Goal: Task Accomplishment & Management: Complete application form

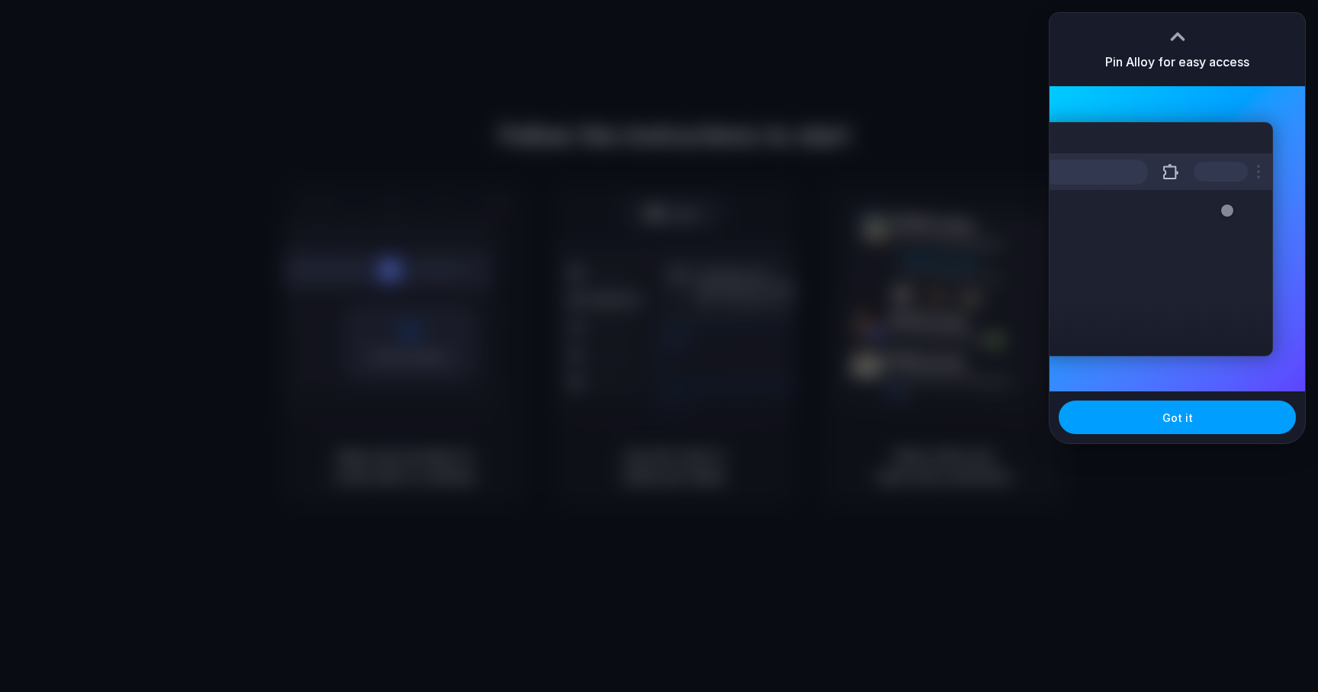
click at [1179, 413] on span "Got it" at bounding box center [1177, 418] width 31 height 16
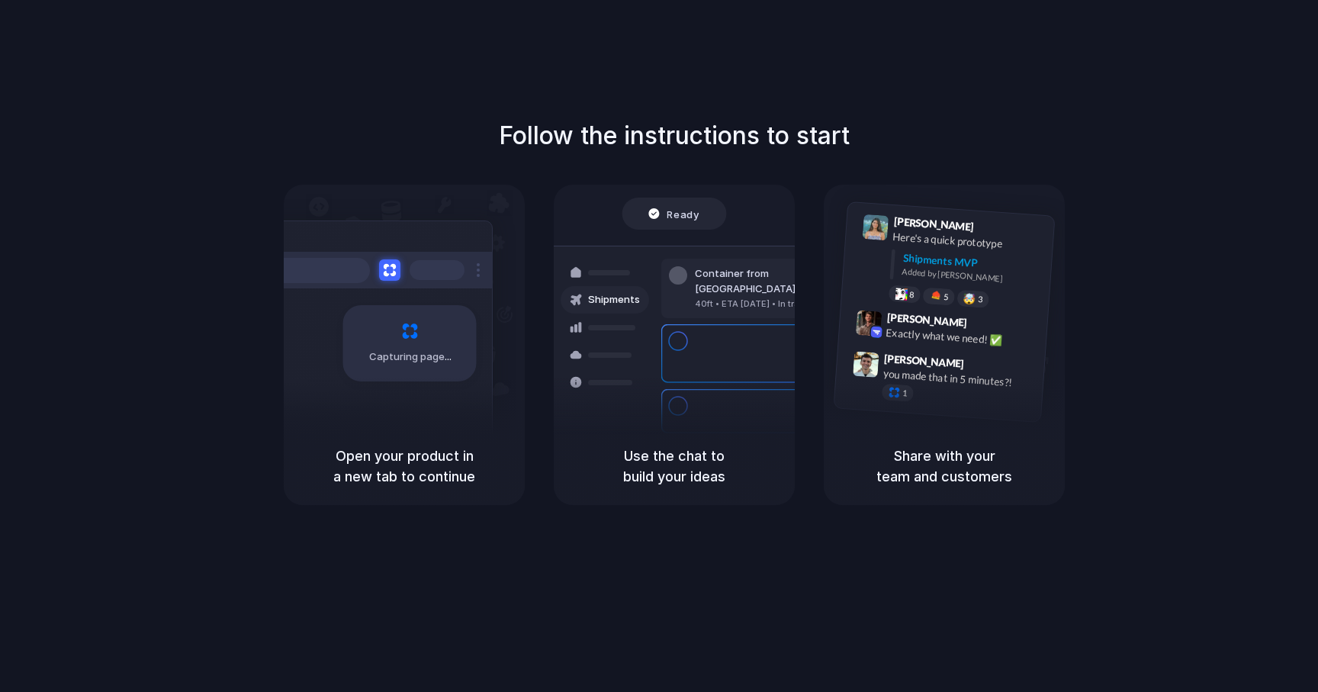
click at [957, 62] on div "Follow the instructions to start Capturing page Open your product in a new tab …" at bounding box center [674, 361] width 1348 height 722
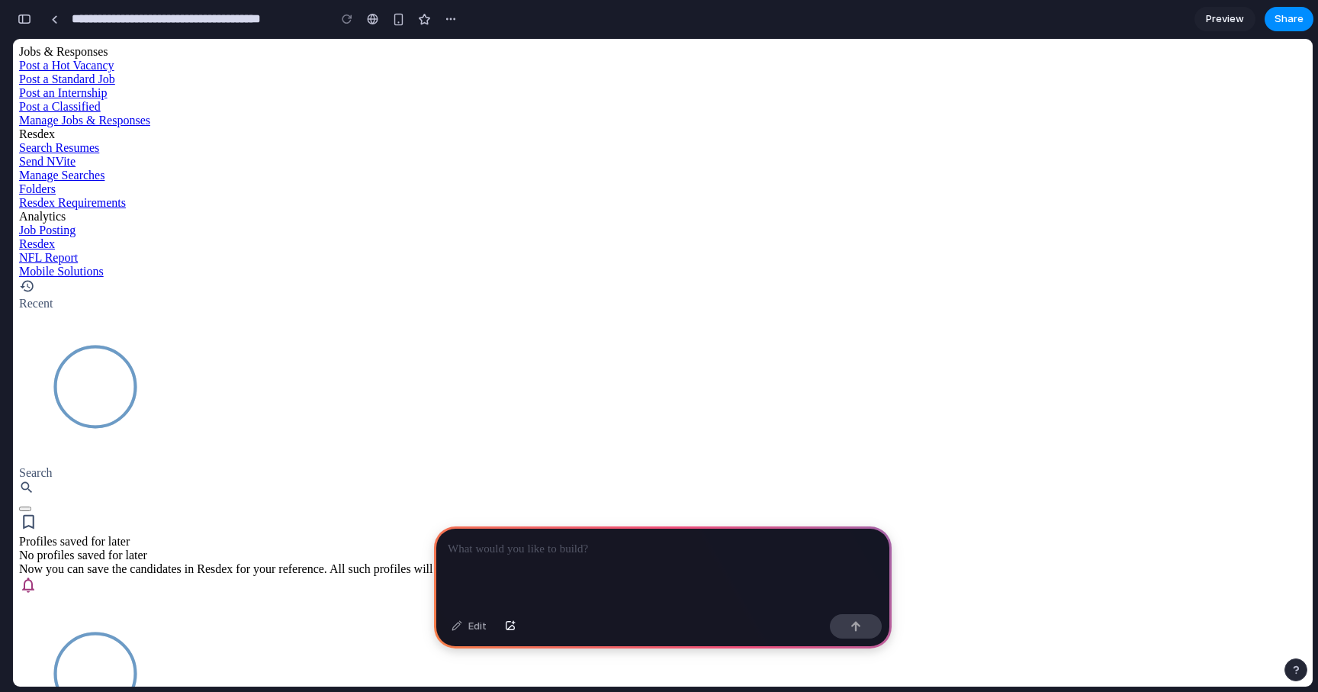
click at [516, 554] on p at bounding box center [663, 549] width 430 height 18
click at [497, 563] on div at bounding box center [663, 567] width 458 height 82
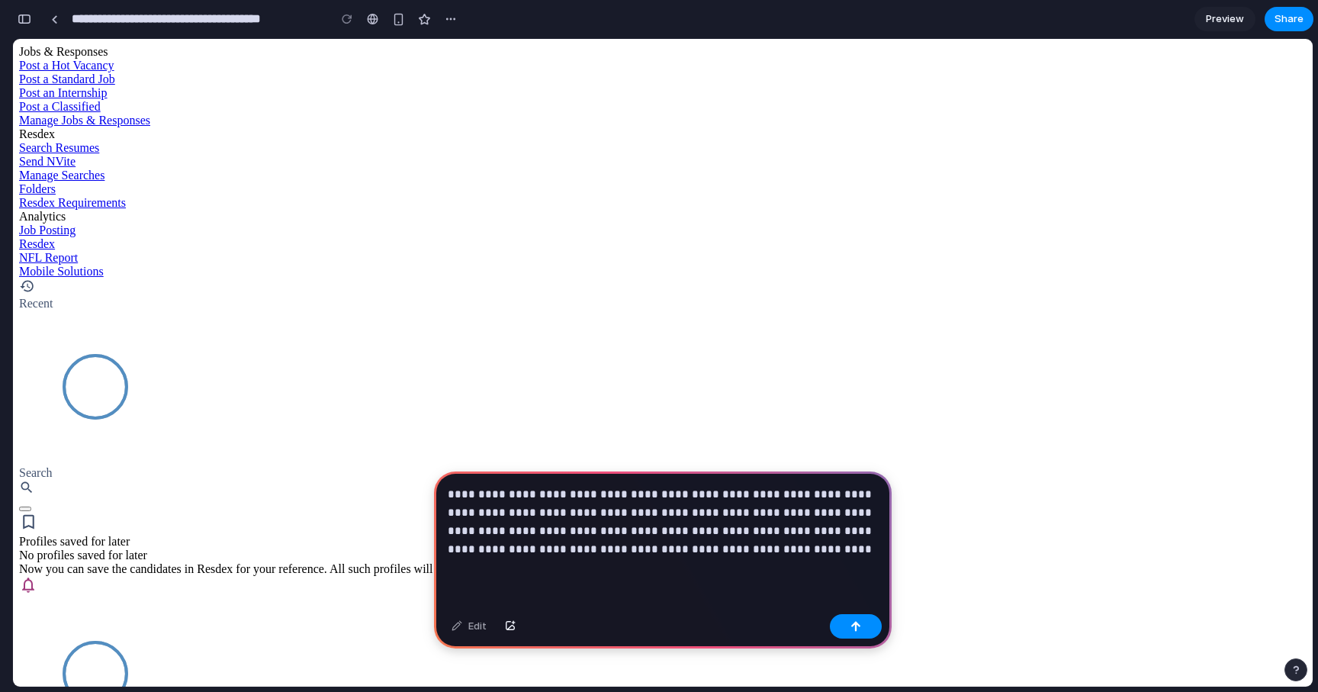
click at [773, 538] on p "**********" at bounding box center [663, 521] width 430 height 73
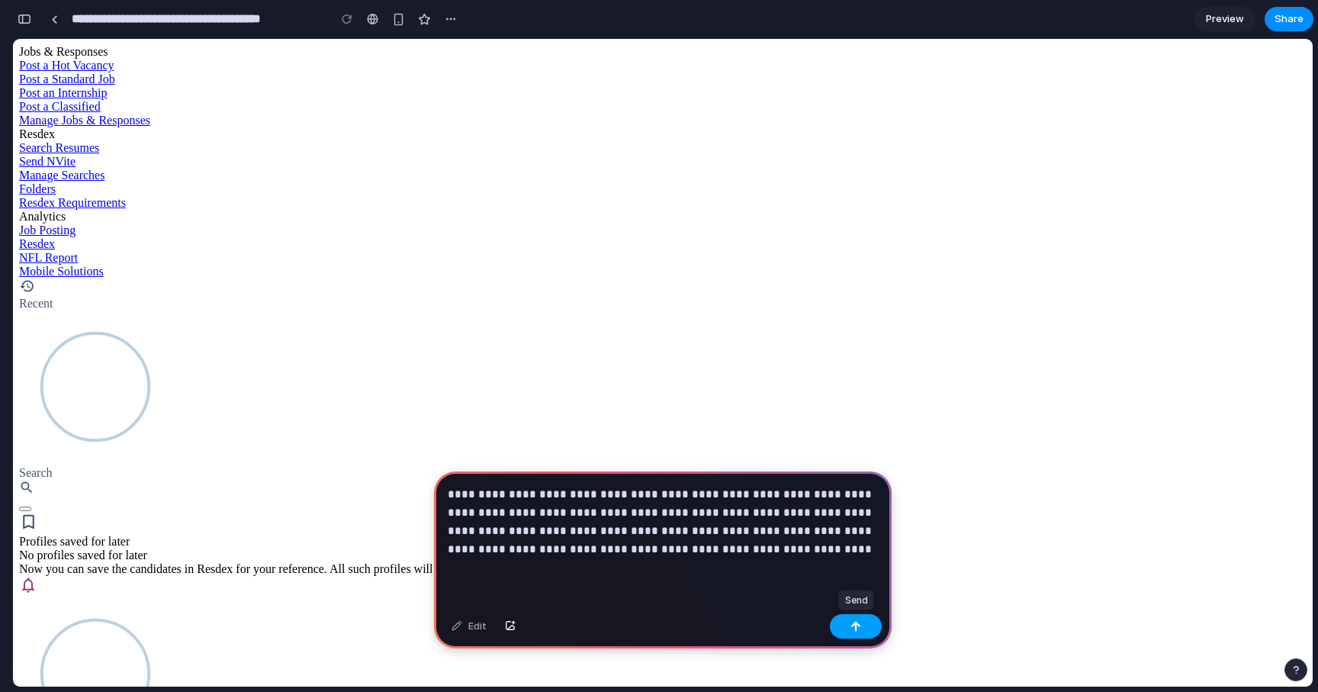
click at [856, 632] on button "button" at bounding box center [856, 626] width 52 height 24
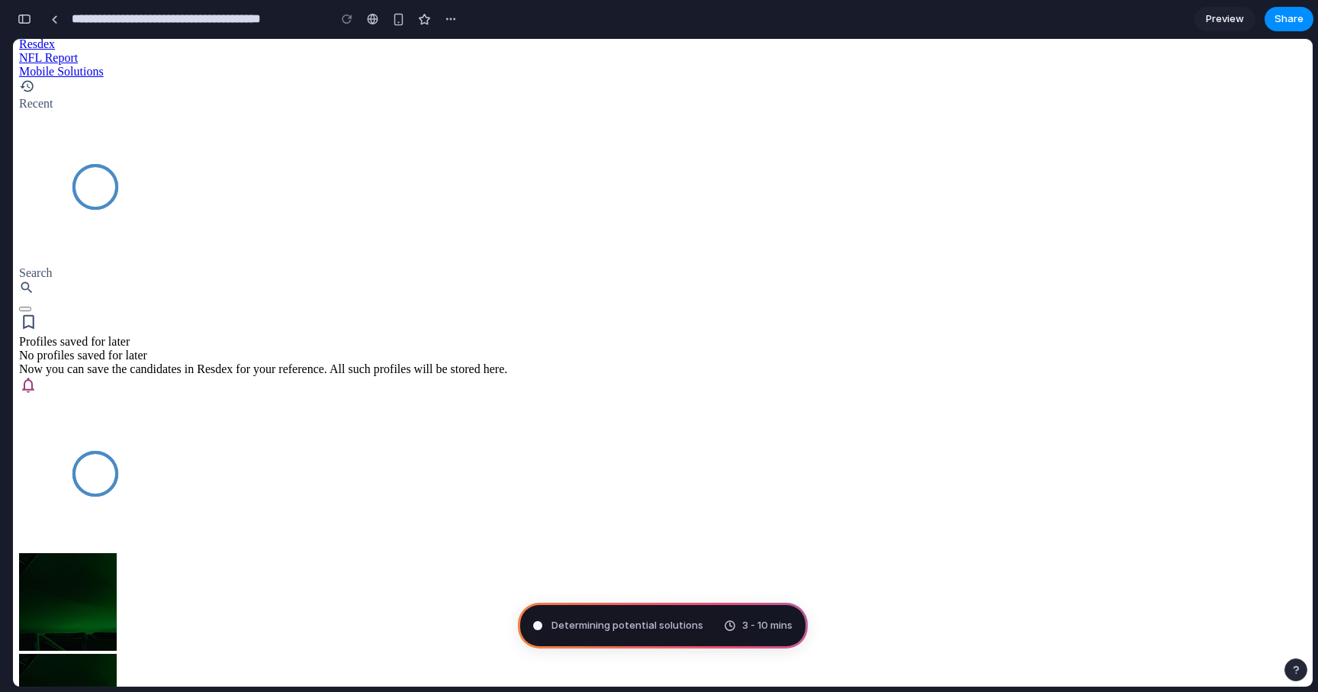
scroll to position [199, 0]
type input "**********"
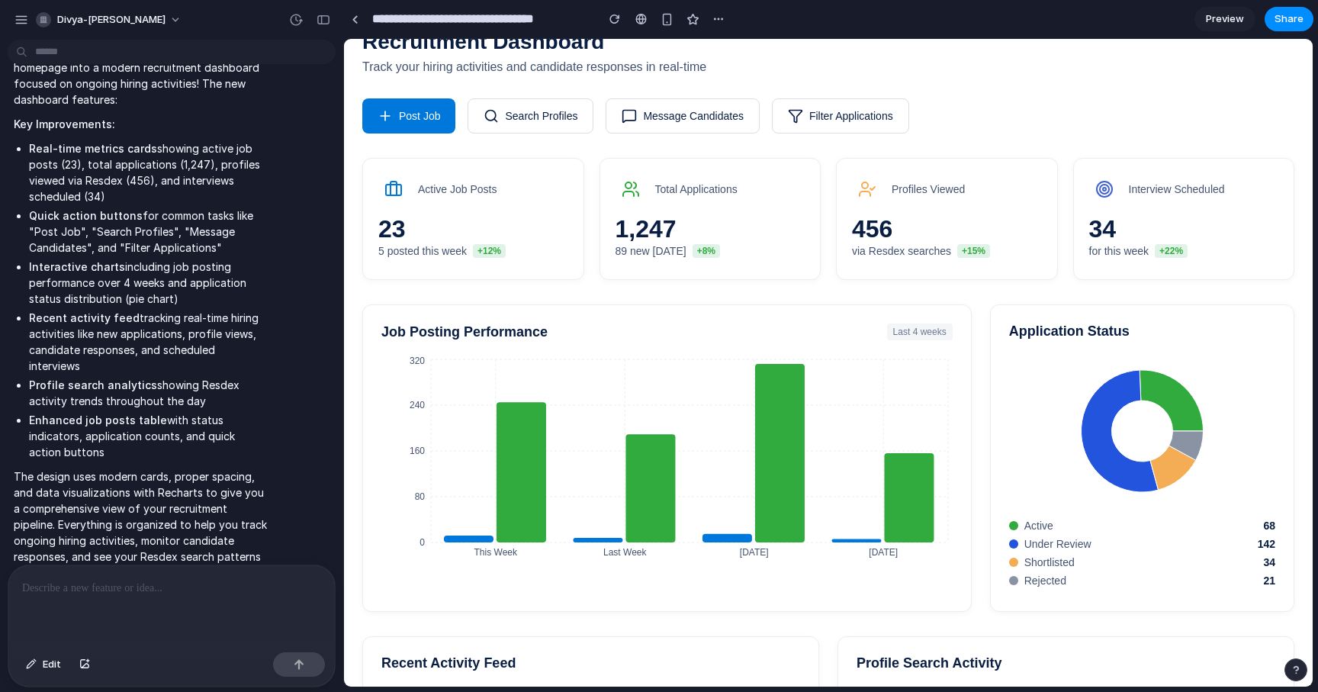
scroll to position [75, 0]
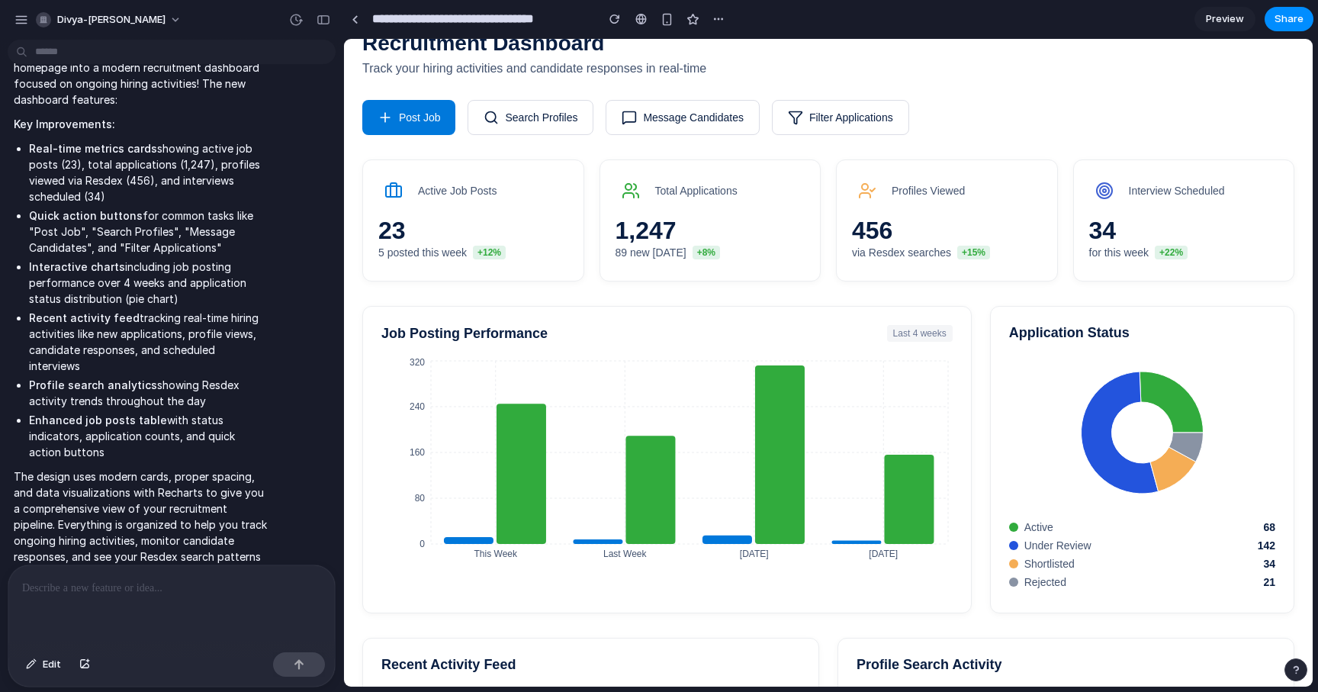
click at [712, 230] on div "1,247 89 new [DATE] +8%" at bounding box center [710, 238] width 190 height 41
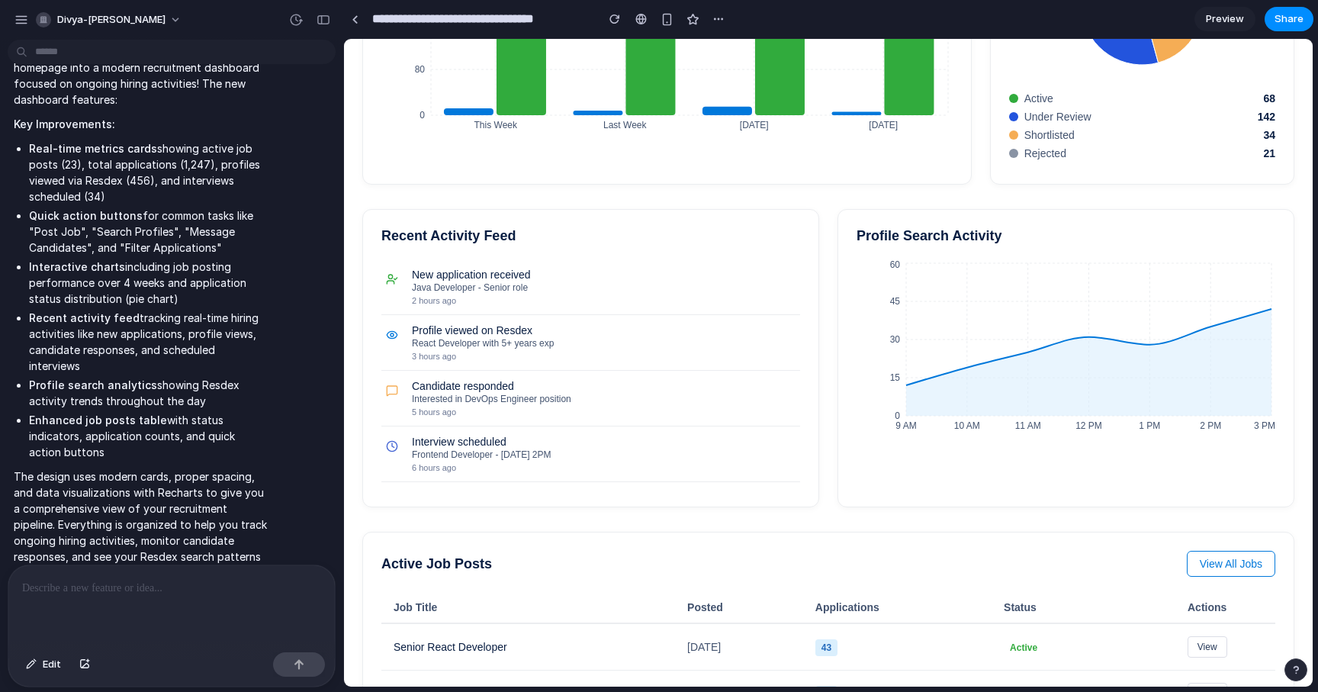
scroll to position [511, 0]
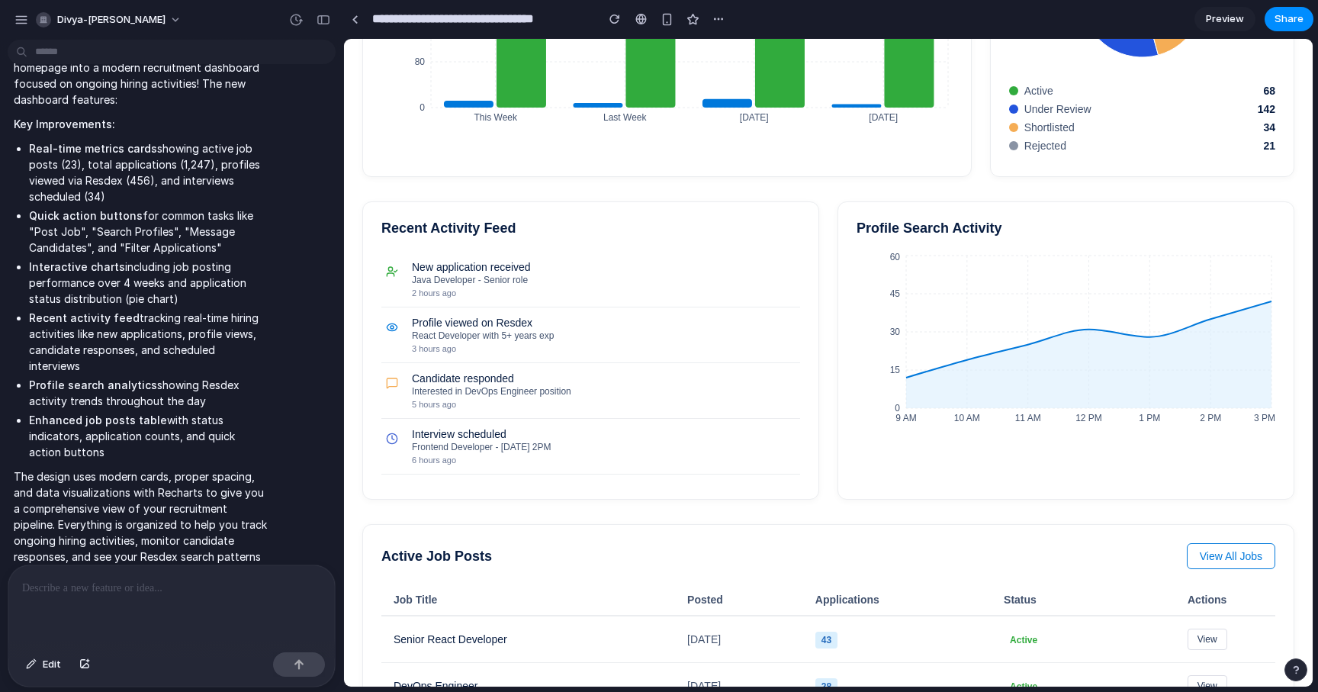
click at [79, 604] on div at bounding box center [171, 605] width 326 height 81
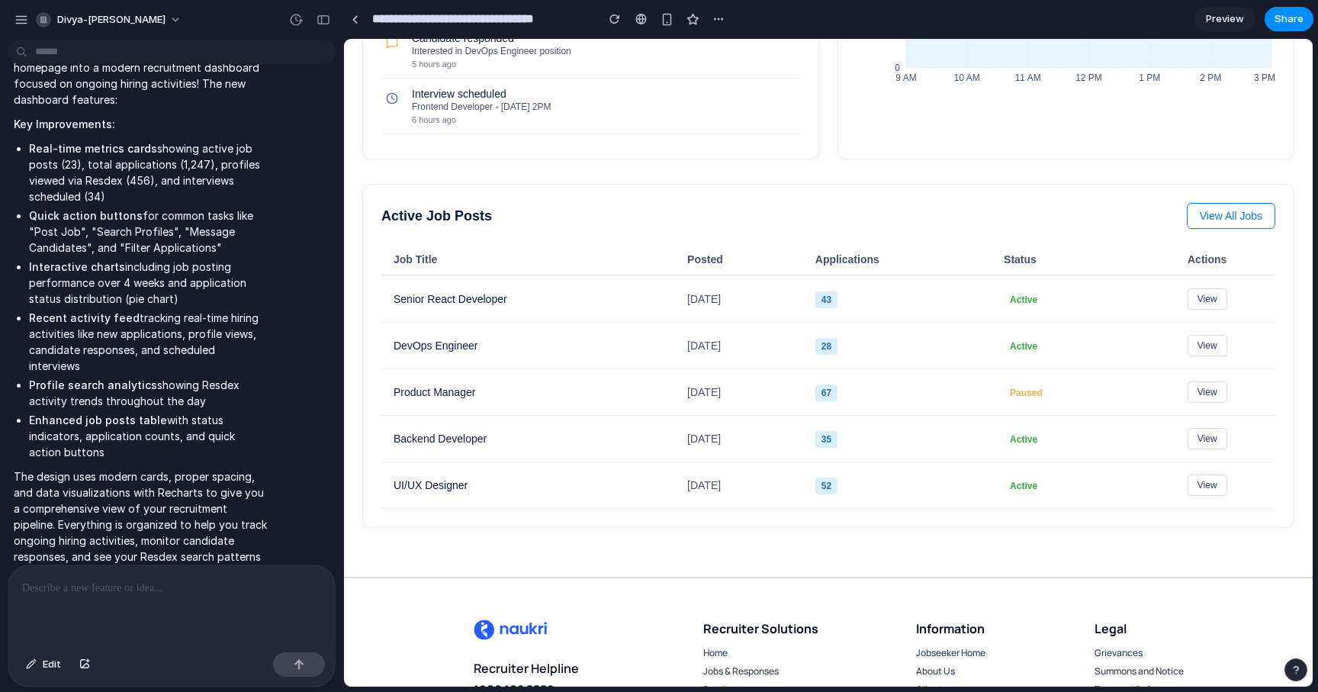
scroll to position [848, 0]
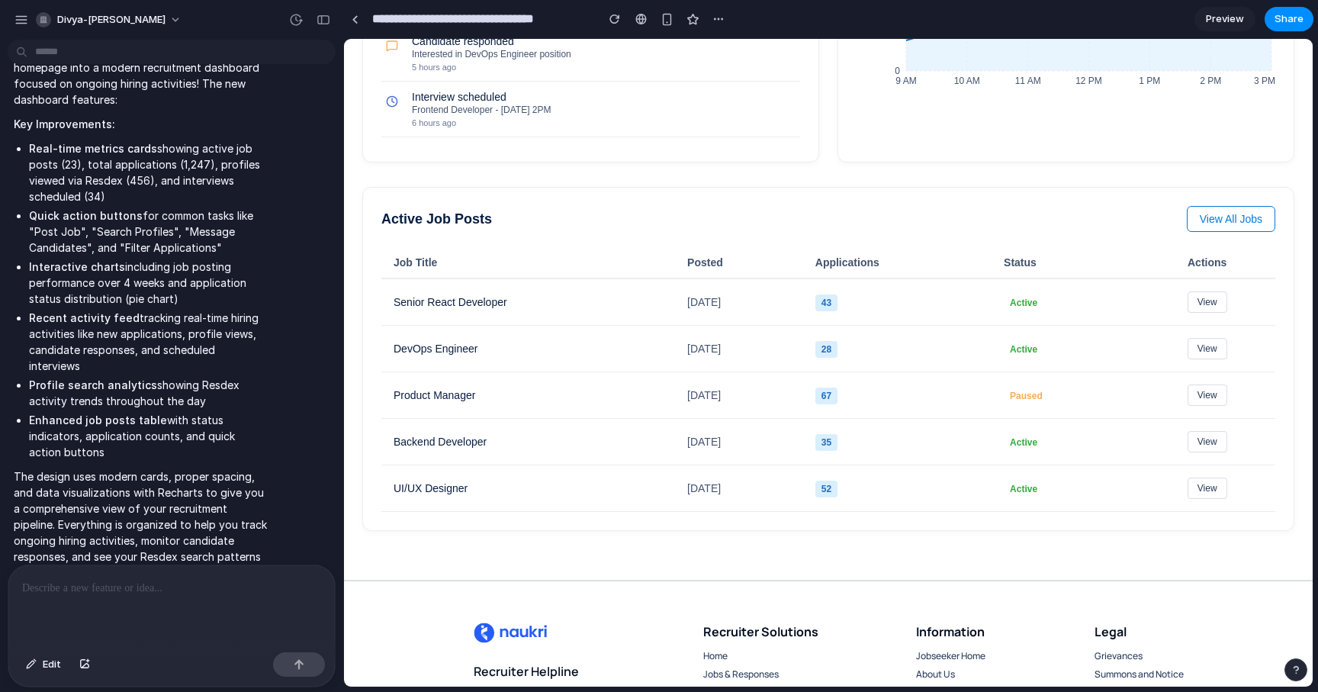
click at [1203, 301] on button "View" at bounding box center [1207, 301] width 40 height 21
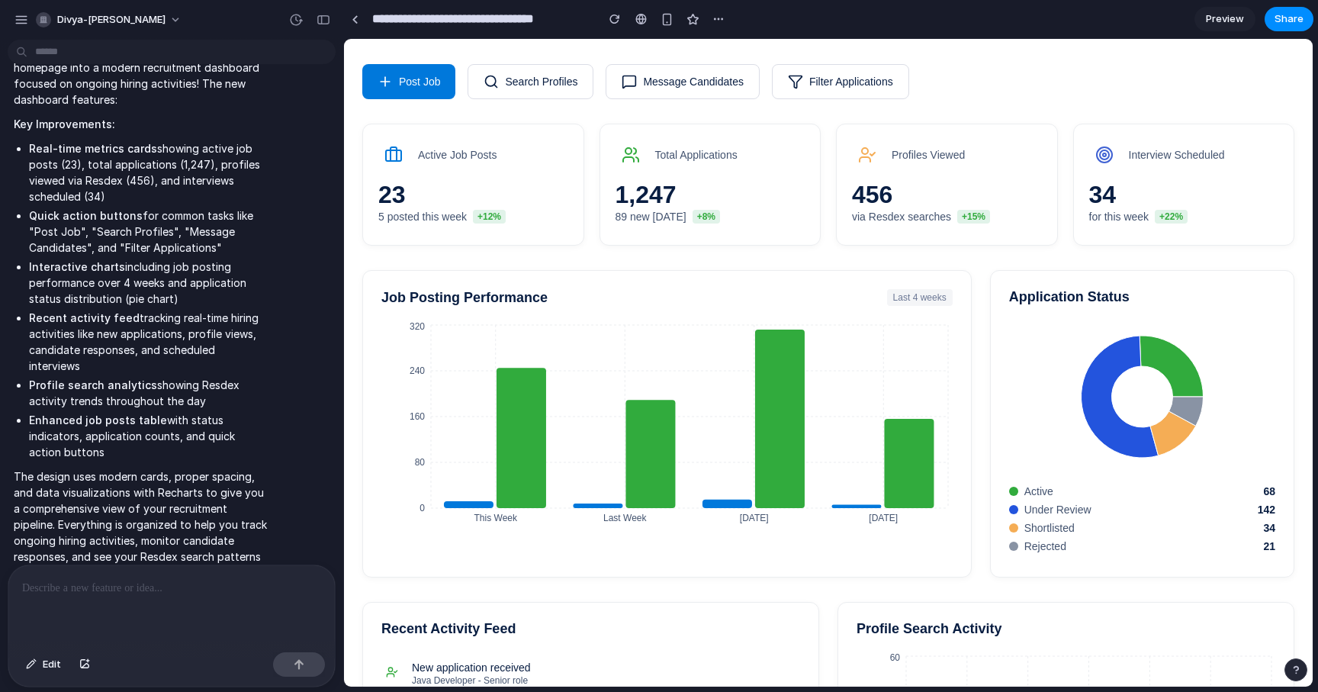
scroll to position [0, 0]
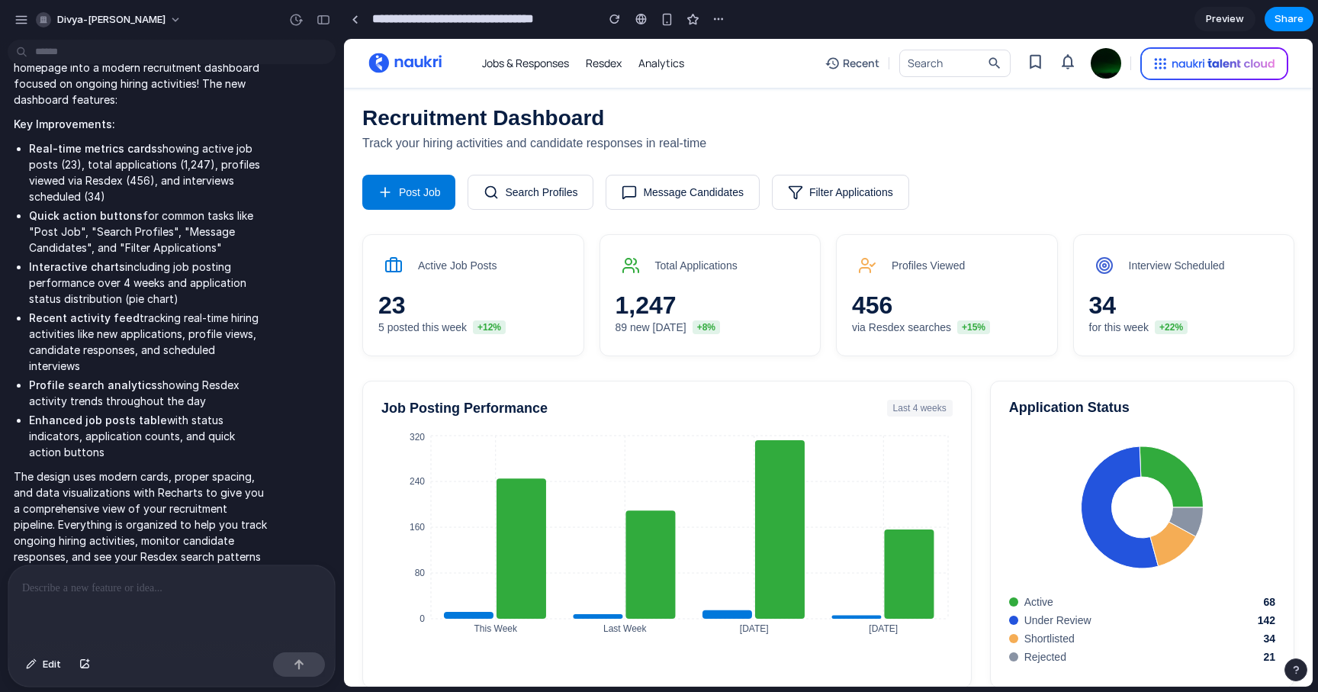
click at [685, 177] on button "Message Candidates" at bounding box center [683, 192] width 154 height 35
click at [545, 183] on button "Search Profiles" at bounding box center [531, 192] width 126 height 35
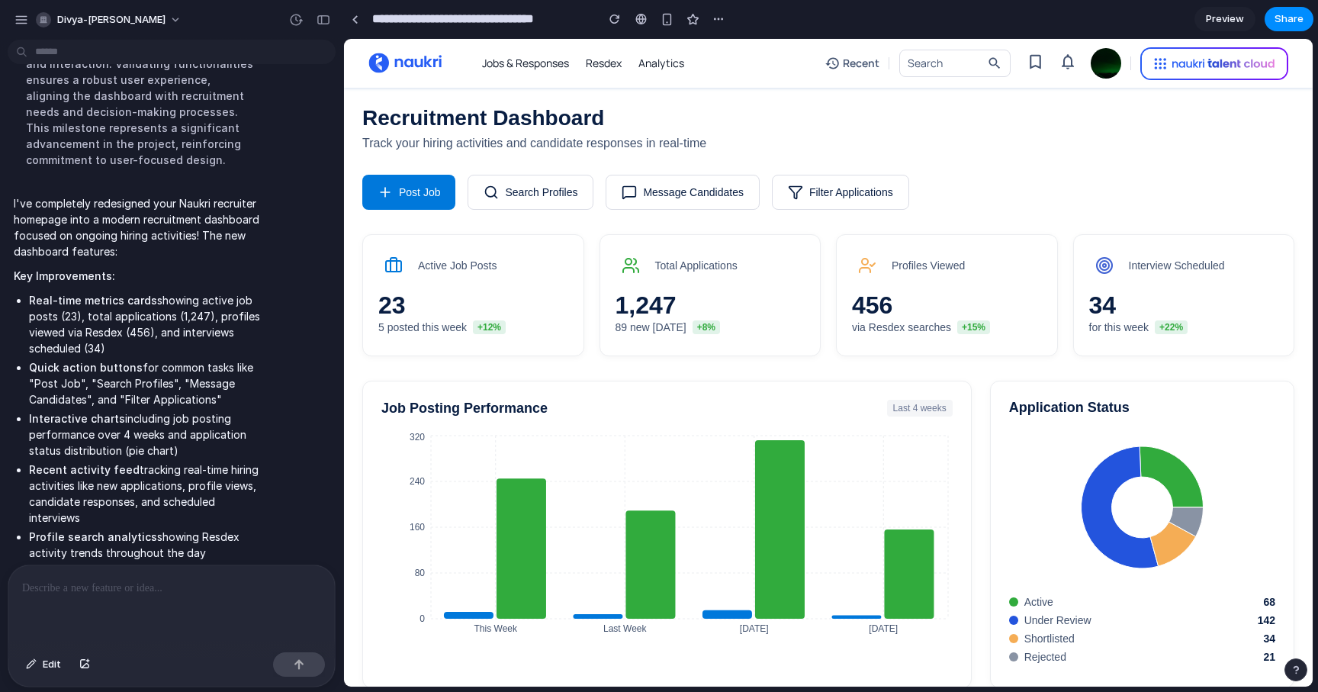
scroll to position [434, 0]
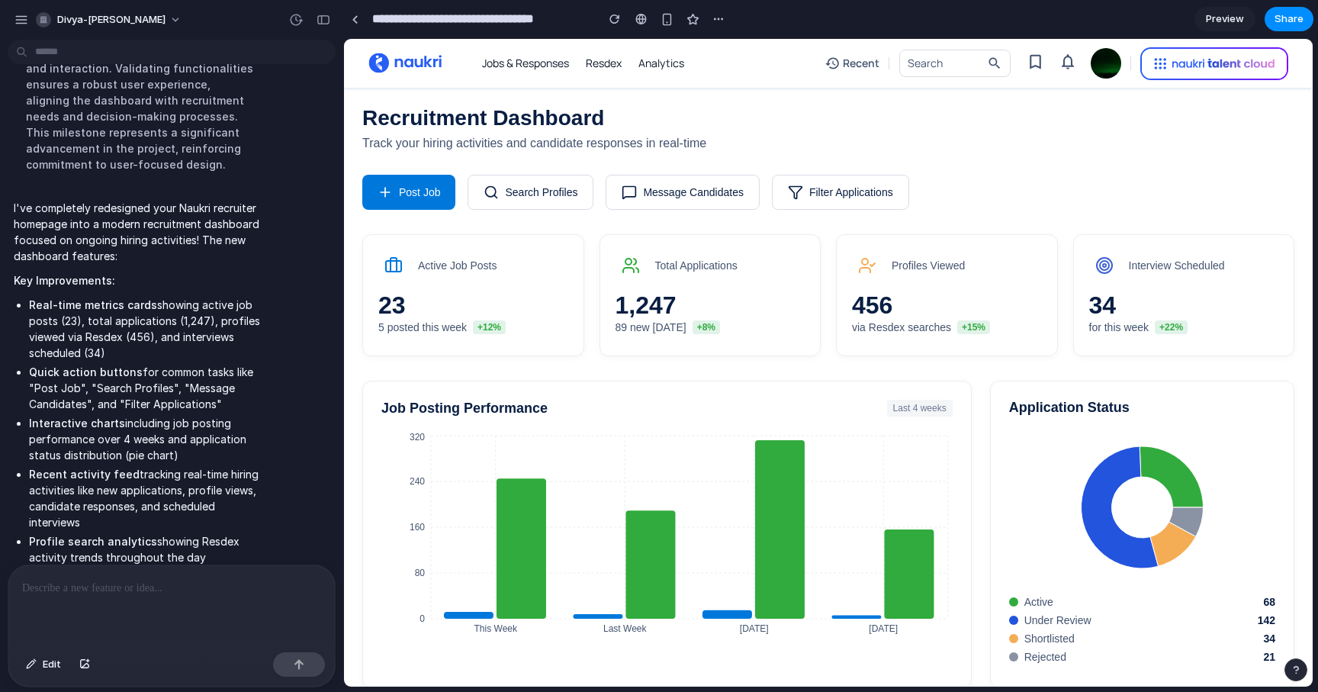
click at [110, 595] on p at bounding box center [171, 588] width 299 height 18
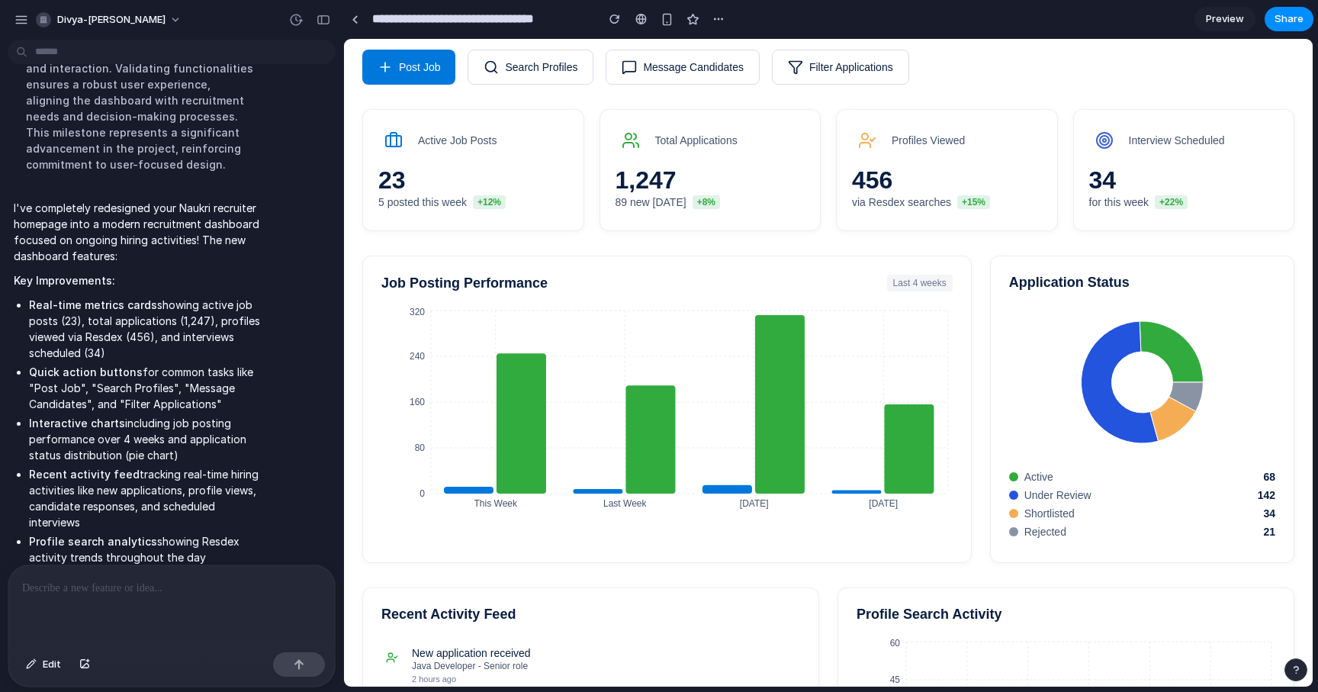
scroll to position [0, 0]
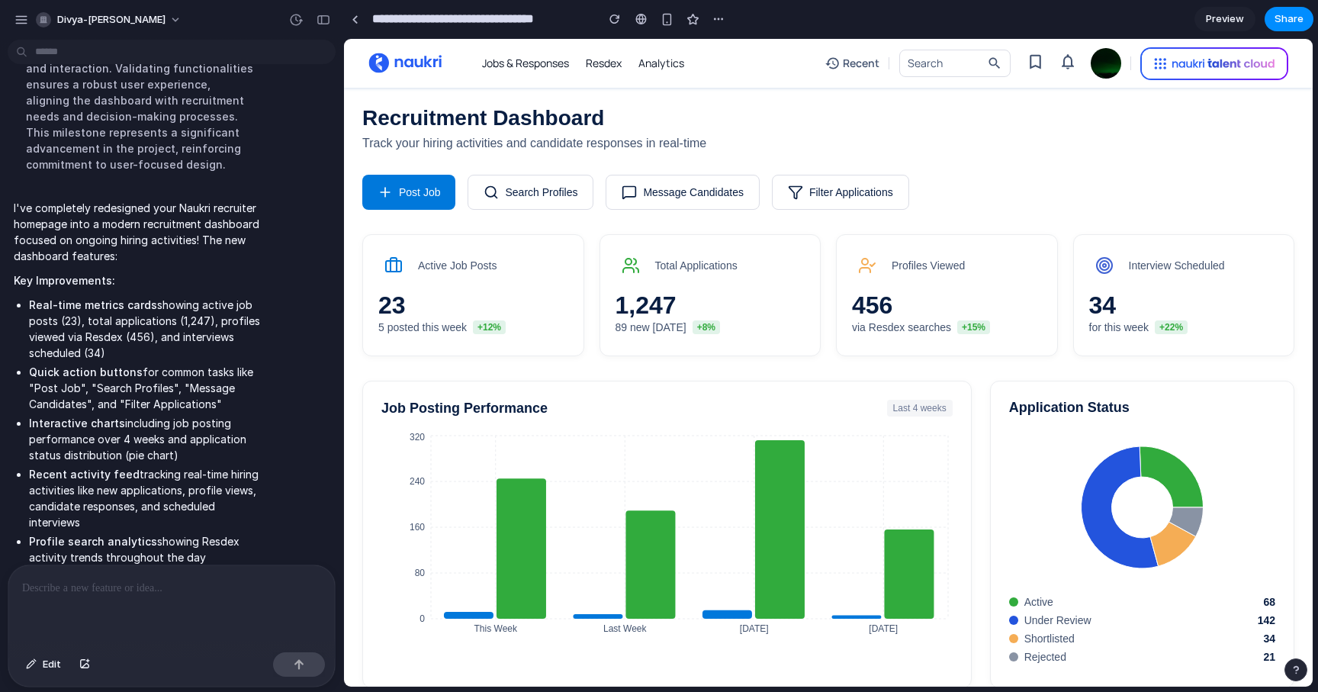
click at [425, 182] on button "Post Job" at bounding box center [408, 192] width 93 height 35
click at [498, 185] on icon at bounding box center [491, 192] width 15 height 15
click at [542, 185] on button "Search Profiles" at bounding box center [531, 192] width 126 height 35
click at [720, 198] on button "Message Candidates" at bounding box center [683, 192] width 154 height 35
click at [834, 186] on button "Filter Applications" at bounding box center [840, 192] width 137 height 35
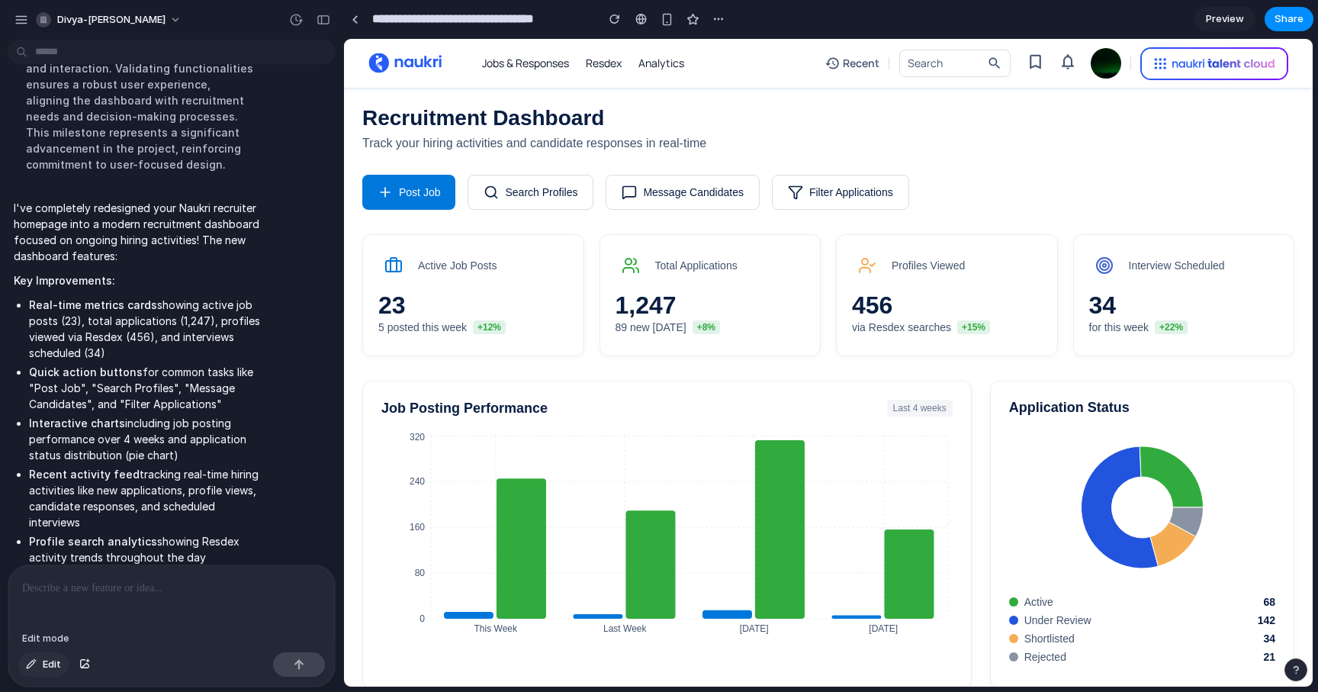
click at [49, 662] on span "Edit" at bounding box center [52, 664] width 18 height 15
click at [49, 667] on span "Edit" at bounding box center [52, 664] width 18 height 15
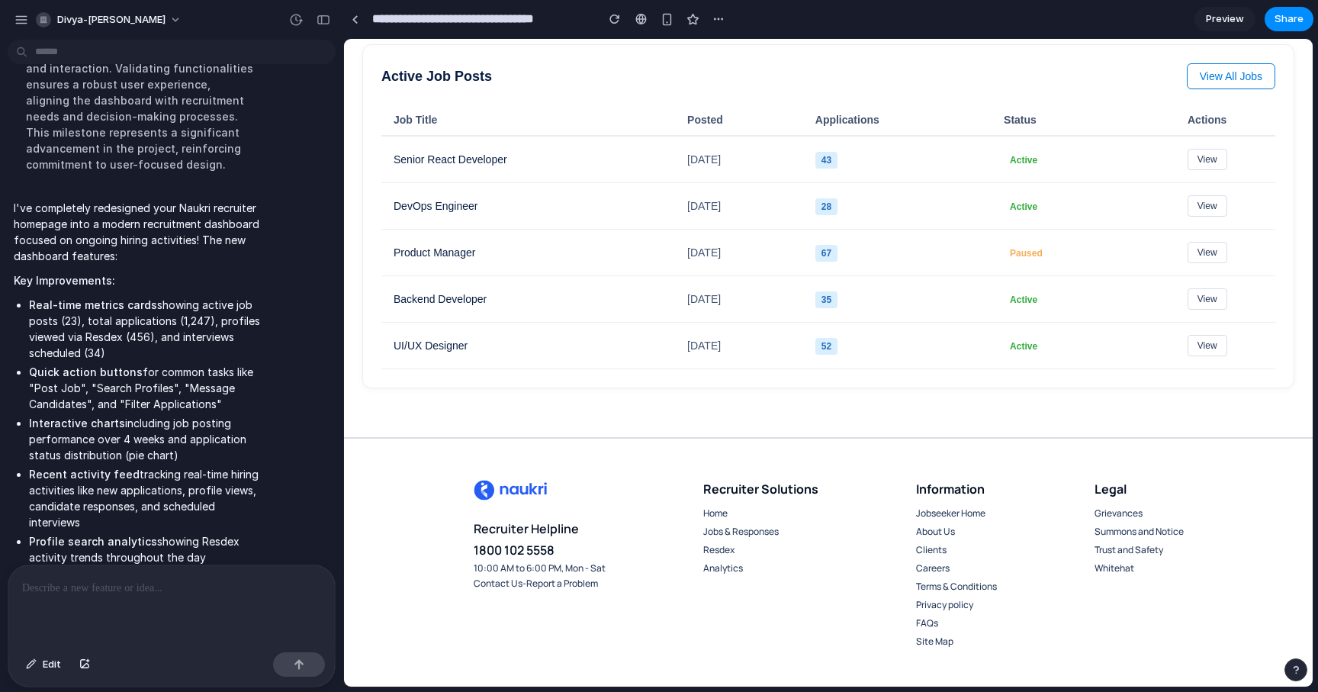
scroll to position [1011, 0]
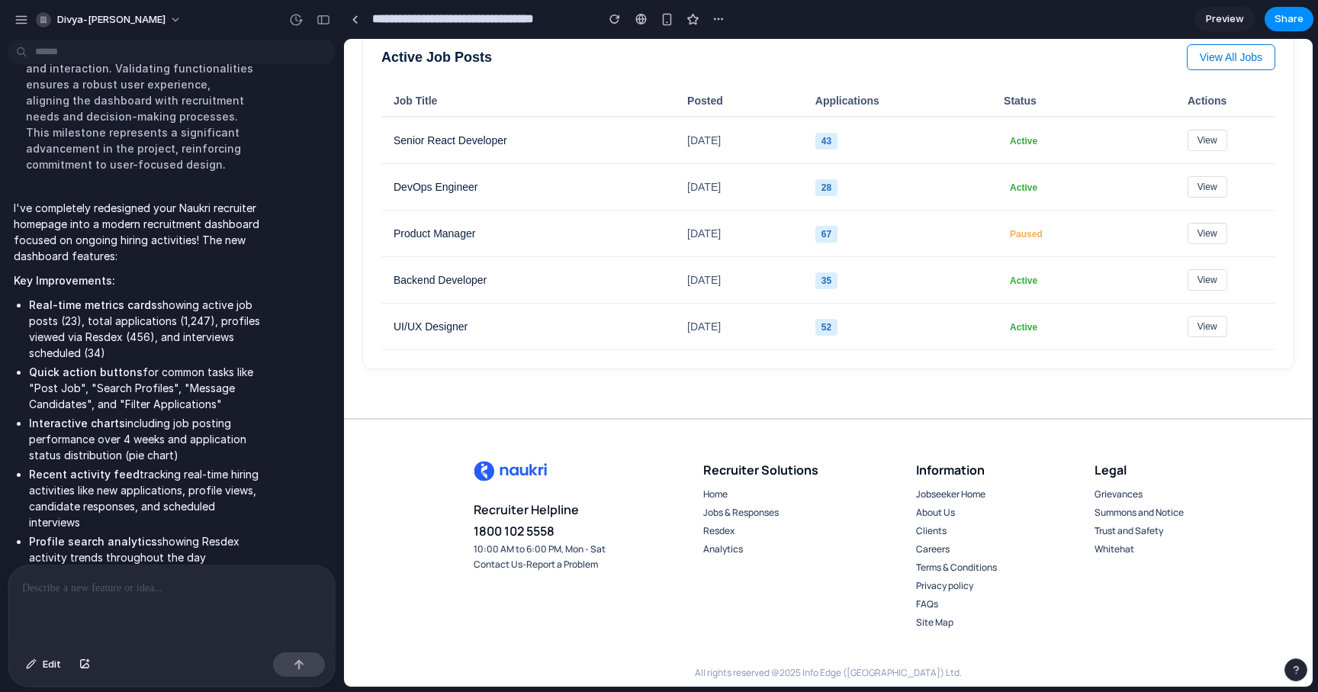
click at [94, 596] on div at bounding box center [171, 605] width 326 height 81
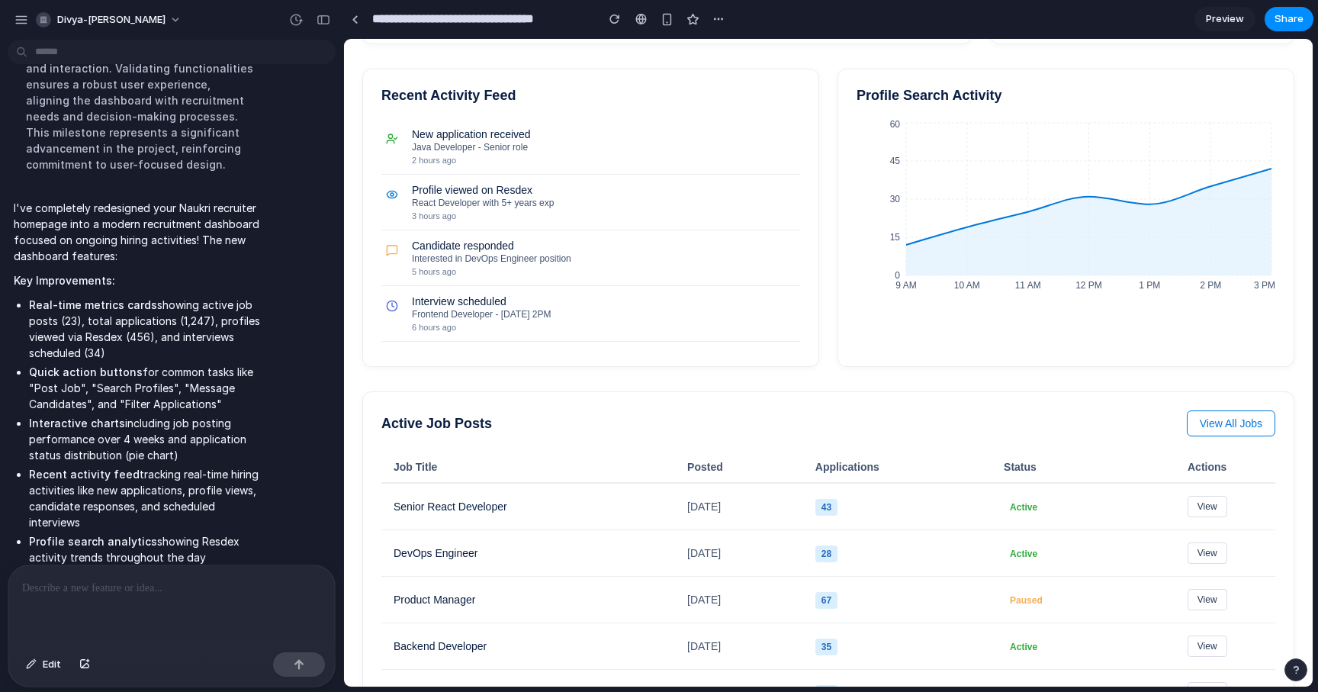
scroll to position [657, 0]
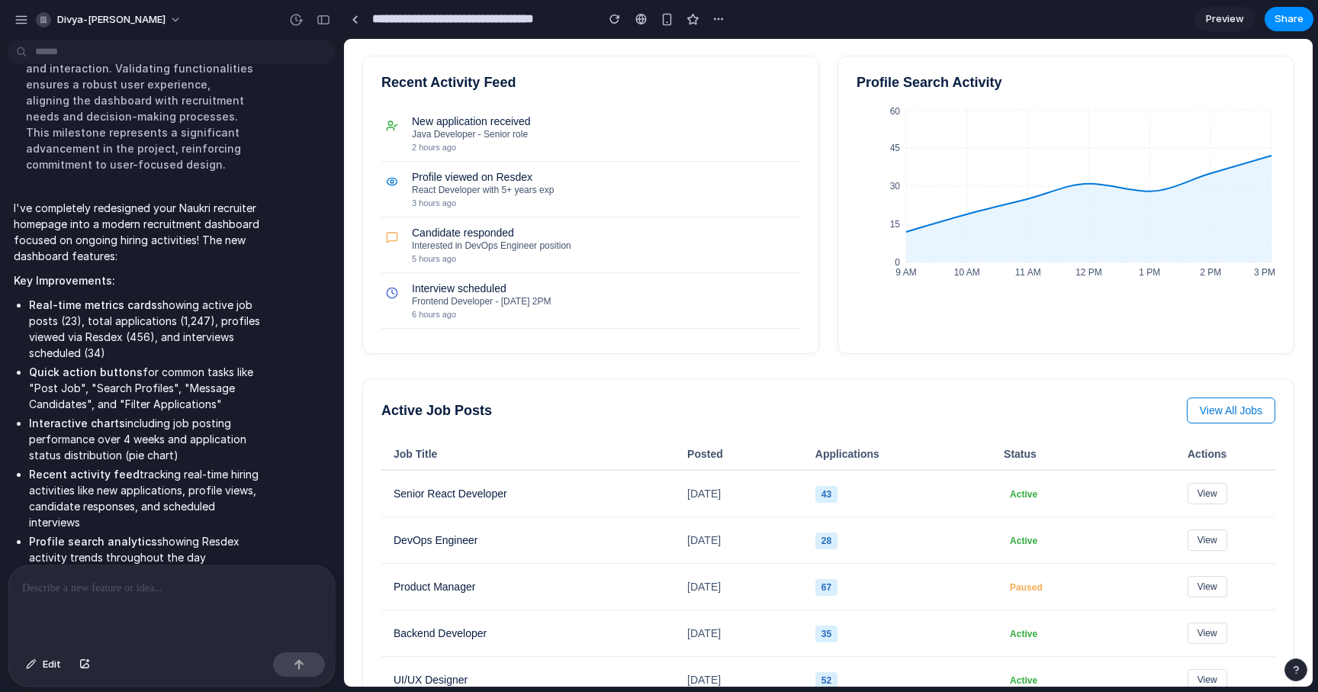
click at [1305, 601] on div "Recruitment Dashboard Track your hiring activities and candidate responses in r…" at bounding box center [828, 85] width 969 height 1309
click at [355, 49] on div "Recruitment Dashboard Track your hiring activities and candidate responses in r…" at bounding box center [828, 85] width 969 height 1309
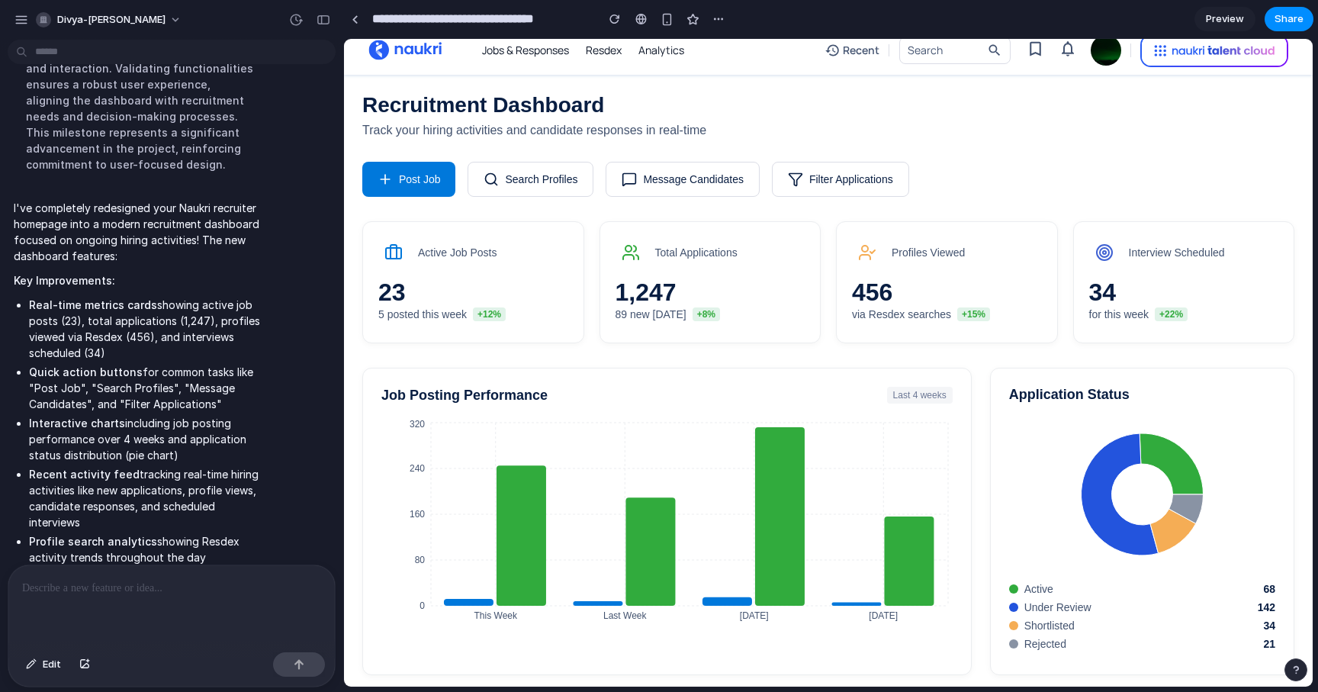
scroll to position [0, 0]
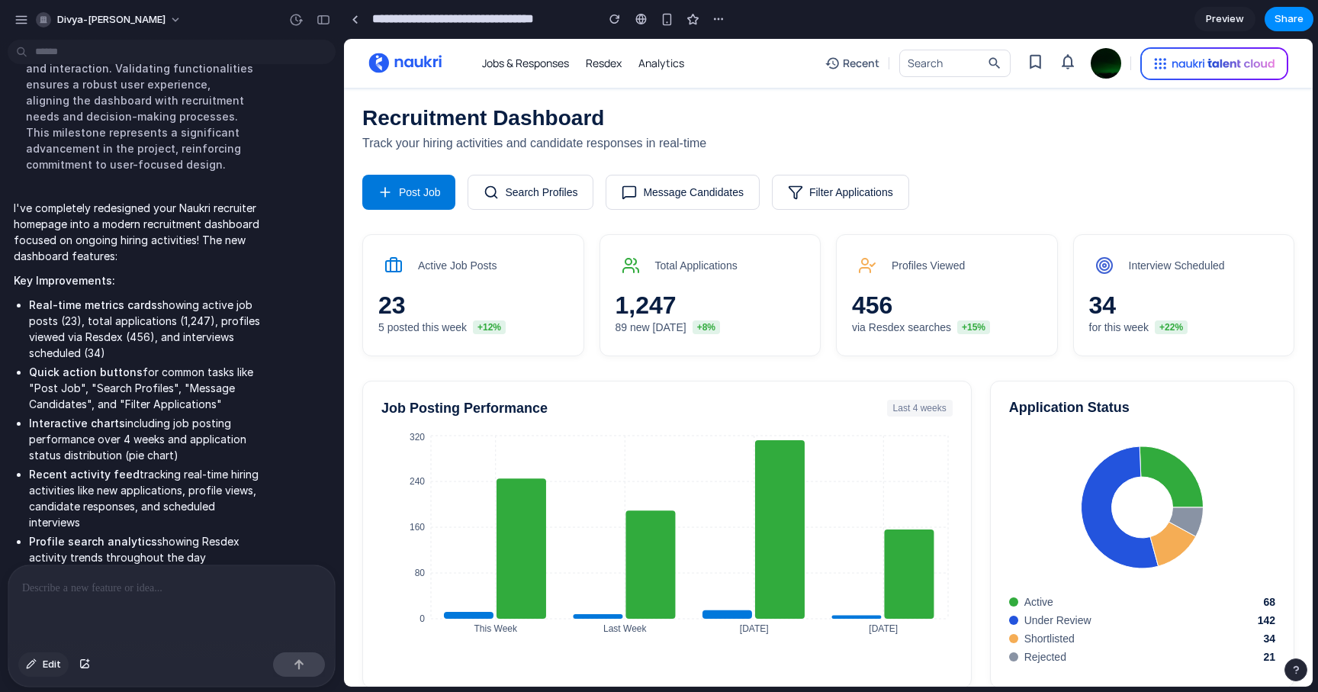
click at [49, 667] on span "Edit" at bounding box center [52, 664] width 18 height 15
click at [534, 188] on div at bounding box center [829, 363] width 968 height 647
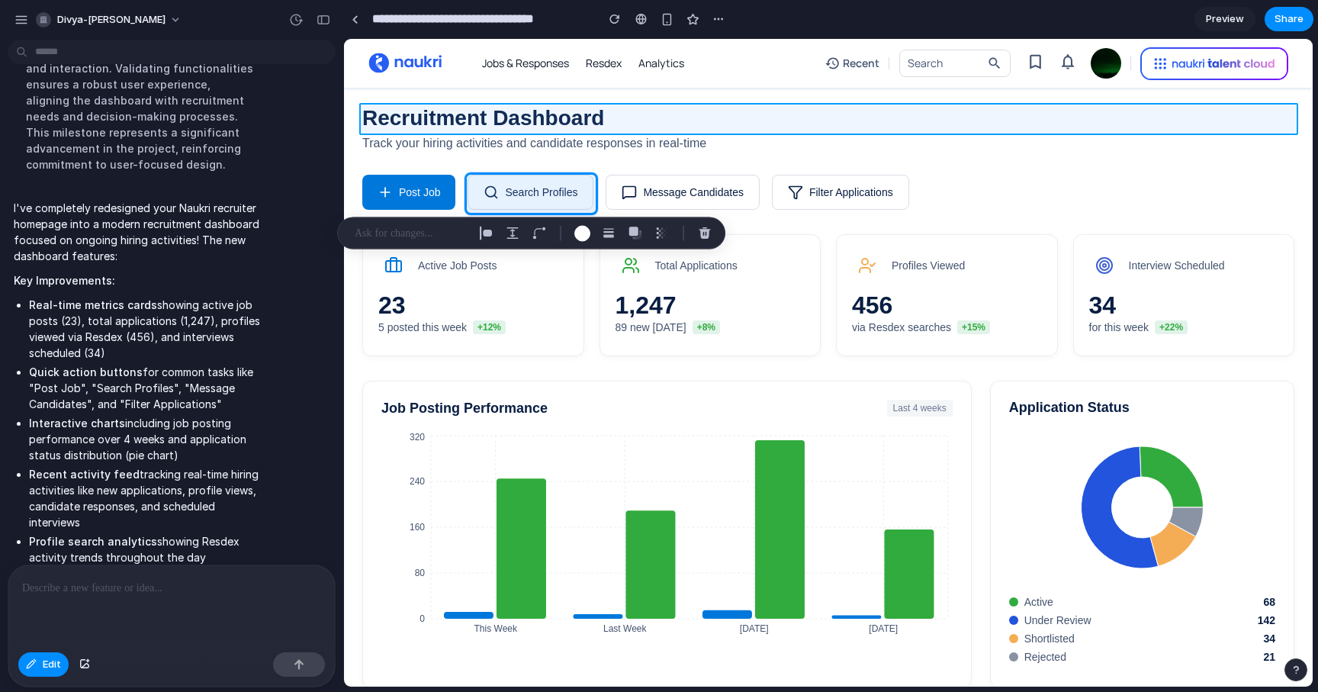
click at [477, 120] on div at bounding box center [829, 363] width 968 height 647
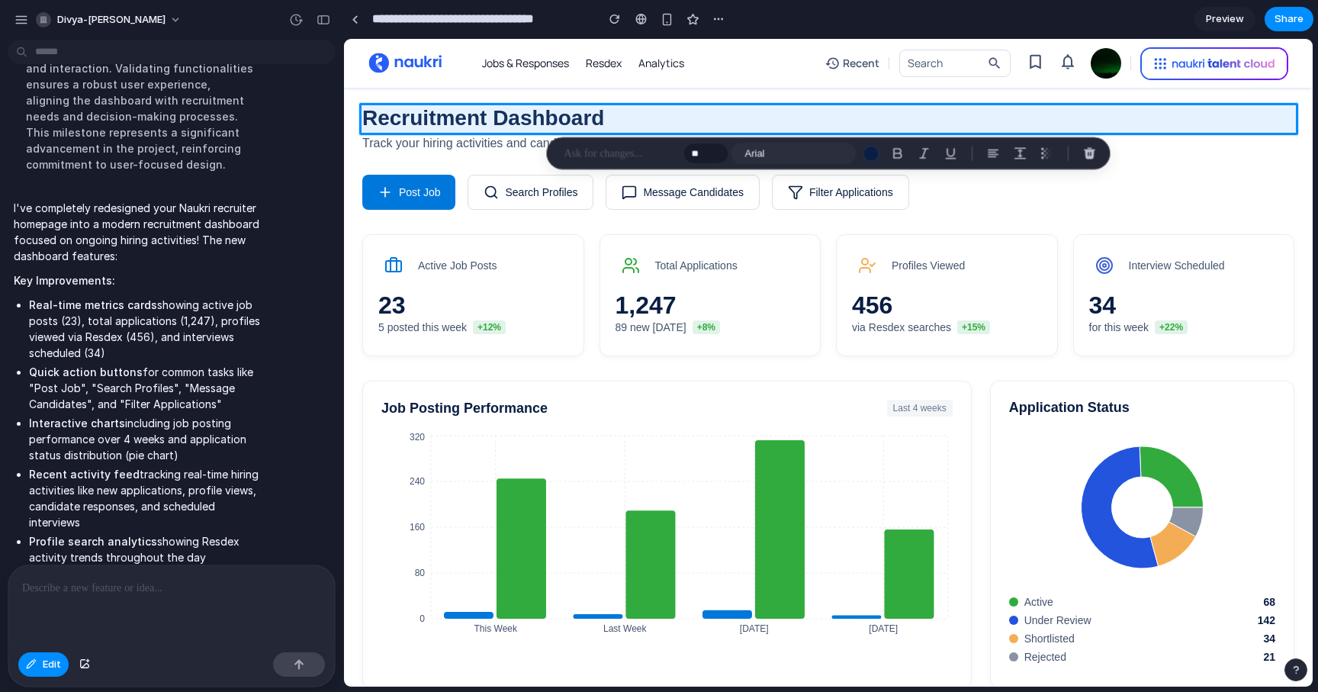
click at [584, 142] on div "** Arial" at bounding box center [829, 153] width 564 height 32
click at [586, 153] on p at bounding box center [620, 153] width 113 height 18
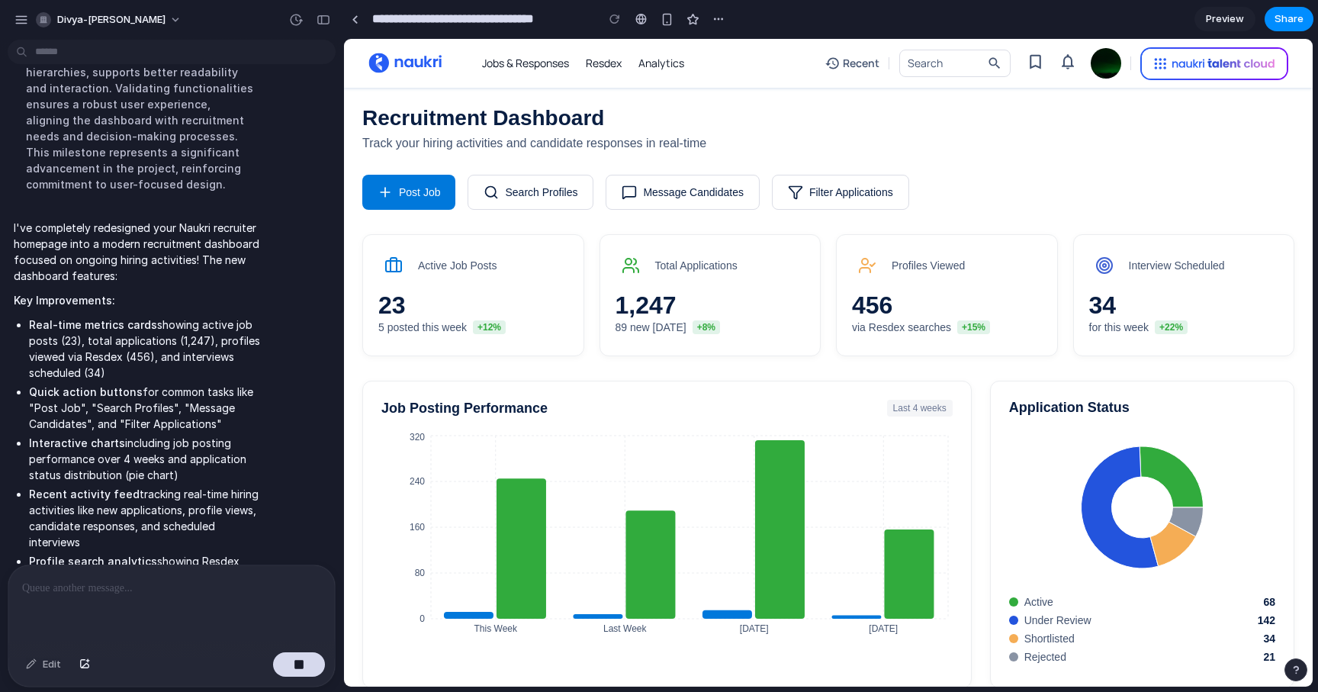
scroll to position [755, 0]
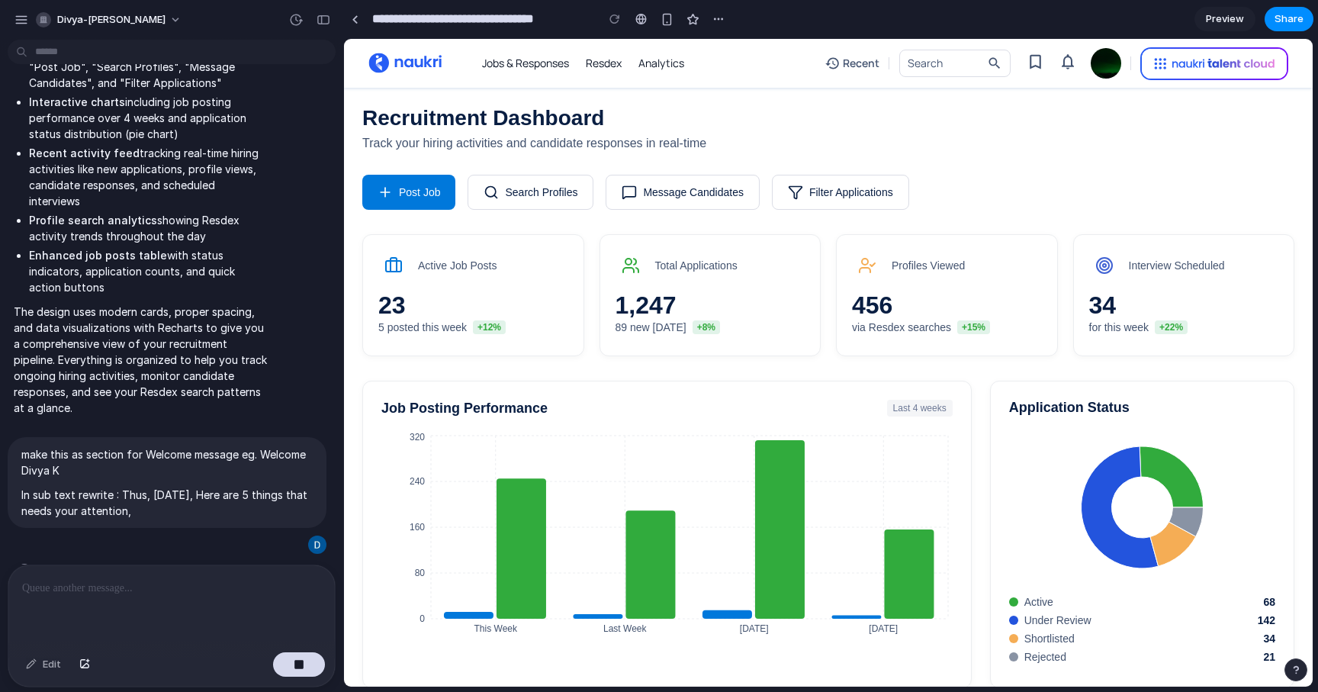
click at [143, 561] on span "Balancing competing priorities .." at bounding box center [125, 569] width 171 height 16
click at [124, 574] on div at bounding box center [171, 605] width 326 height 81
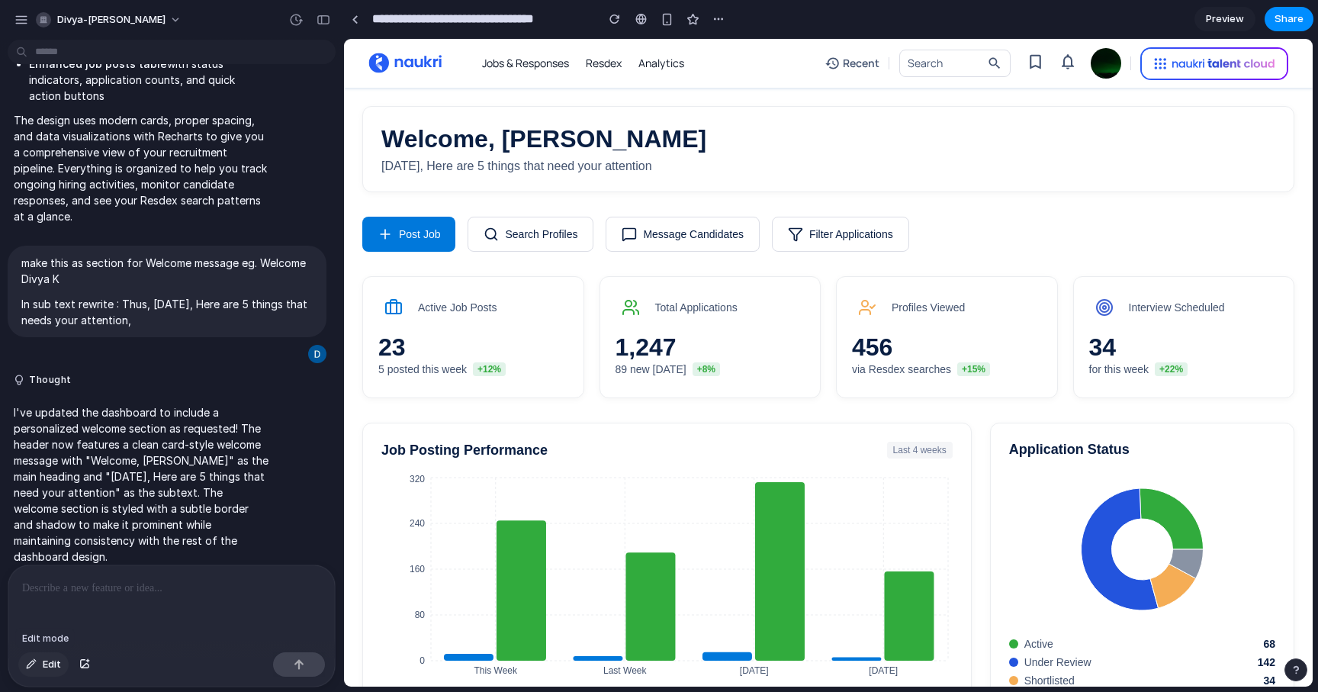
click at [37, 664] on button "Edit" at bounding box center [43, 664] width 50 height 24
click at [413, 235] on div at bounding box center [829, 363] width 968 height 647
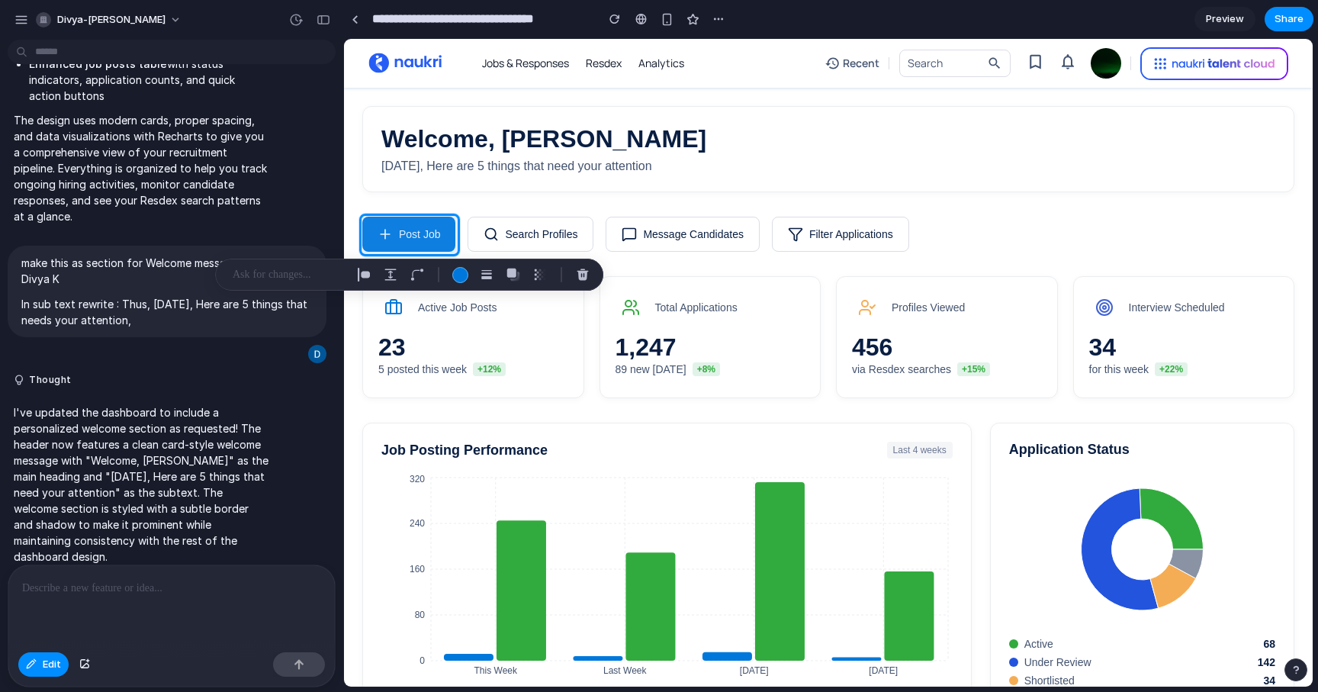
click at [175, 584] on p at bounding box center [171, 588] width 299 height 18
click at [308, 265] on p at bounding box center [289, 274] width 113 height 18
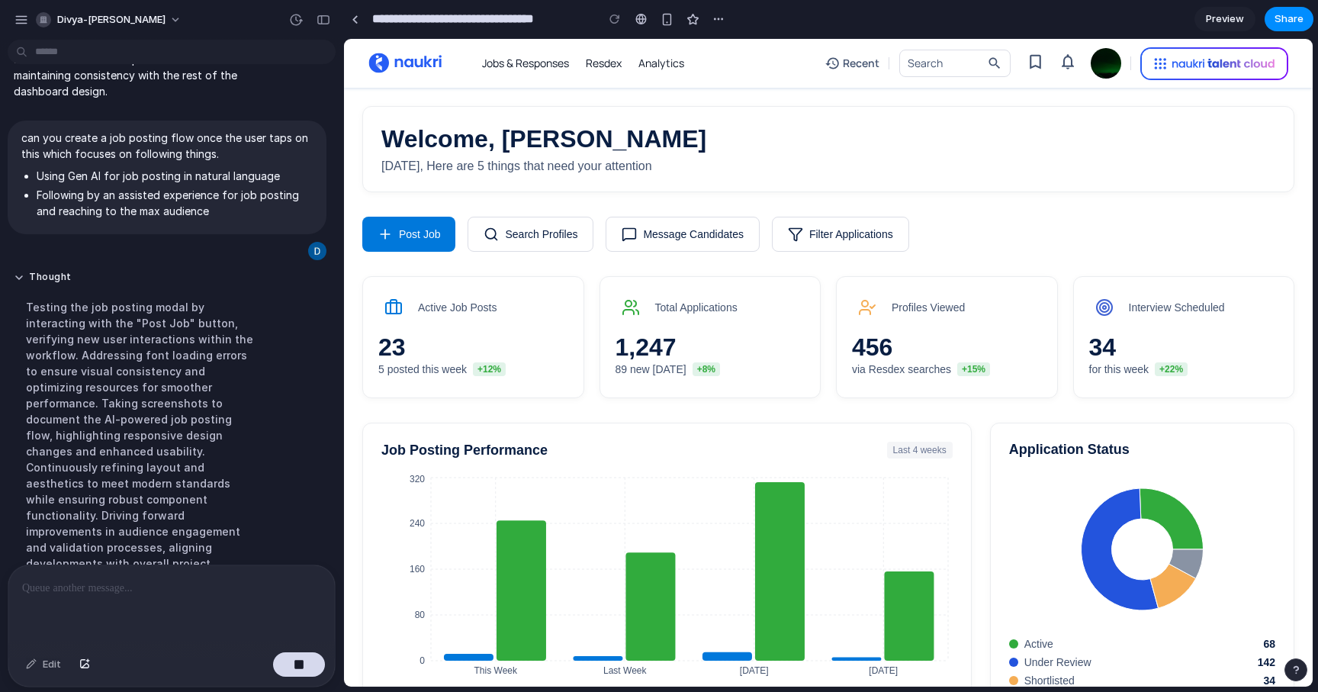
scroll to position [1086, 0]
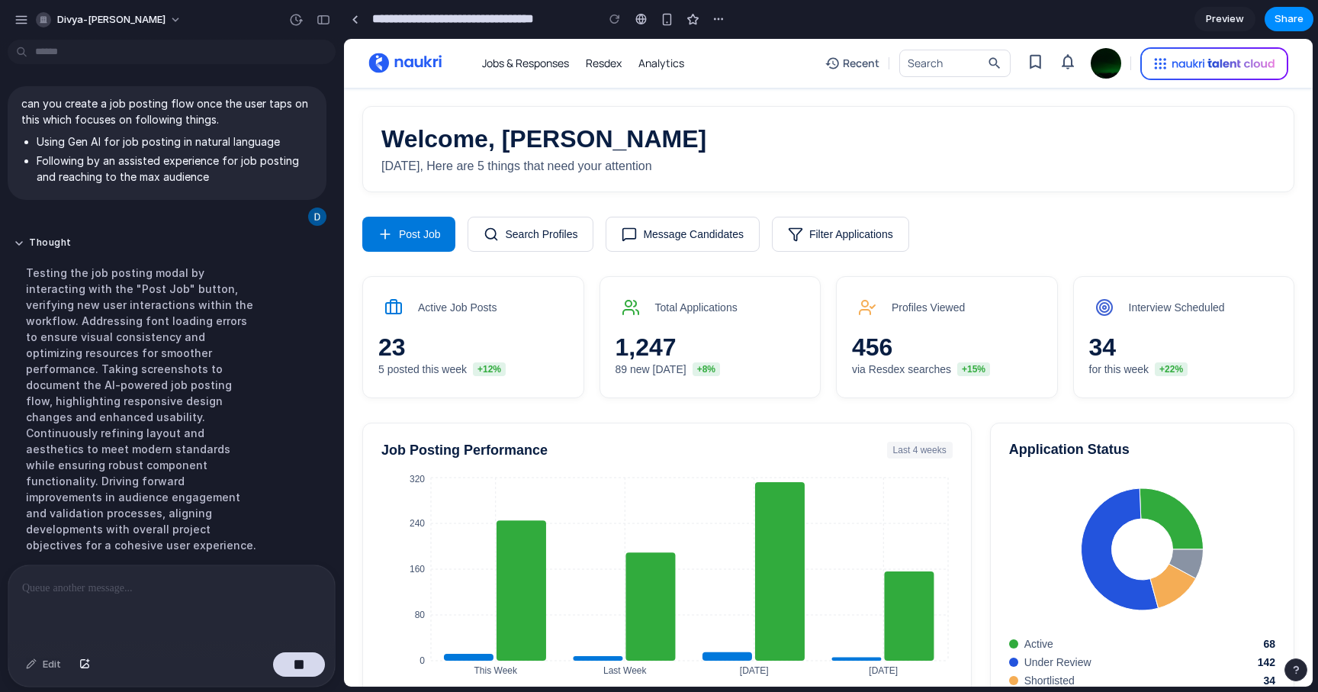
click at [429, 241] on button "Post Job" at bounding box center [408, 234] width 93 height 35
click at [203, 577] on div "Merging parallel thoughts .." at bounding box center [176, 585] width 316 height 16
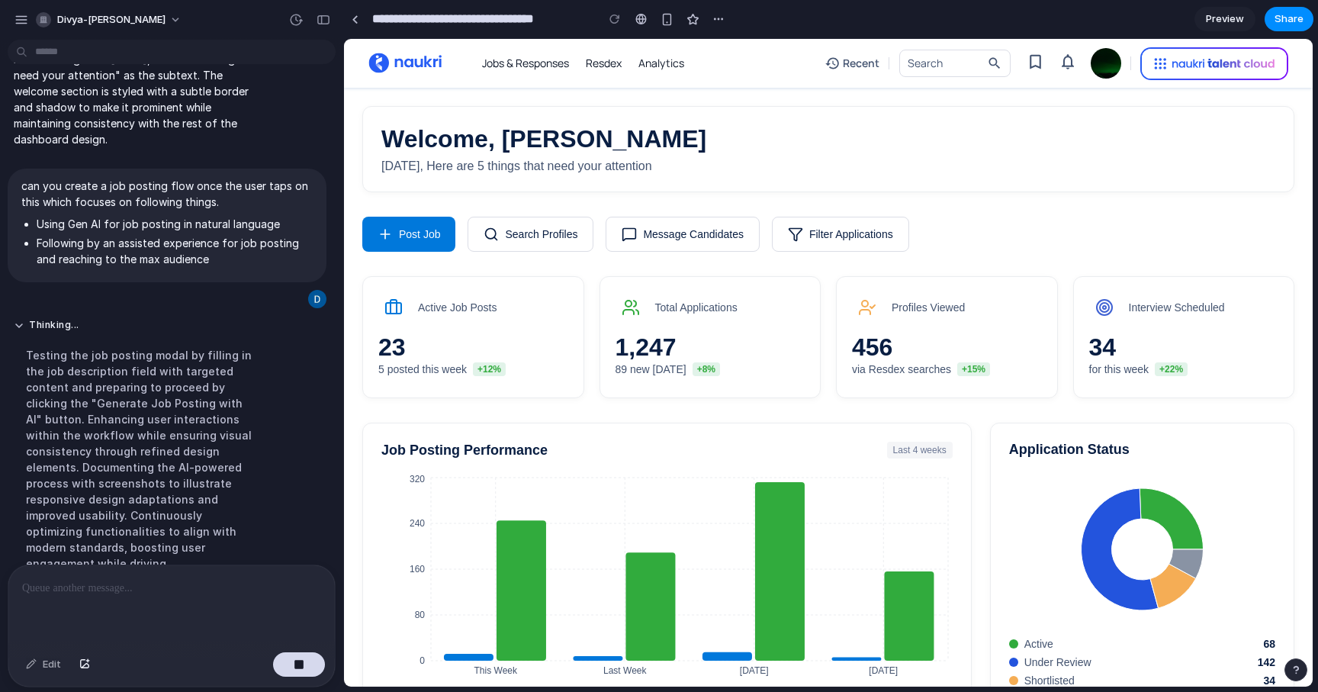
scroll to position [1070, 0]
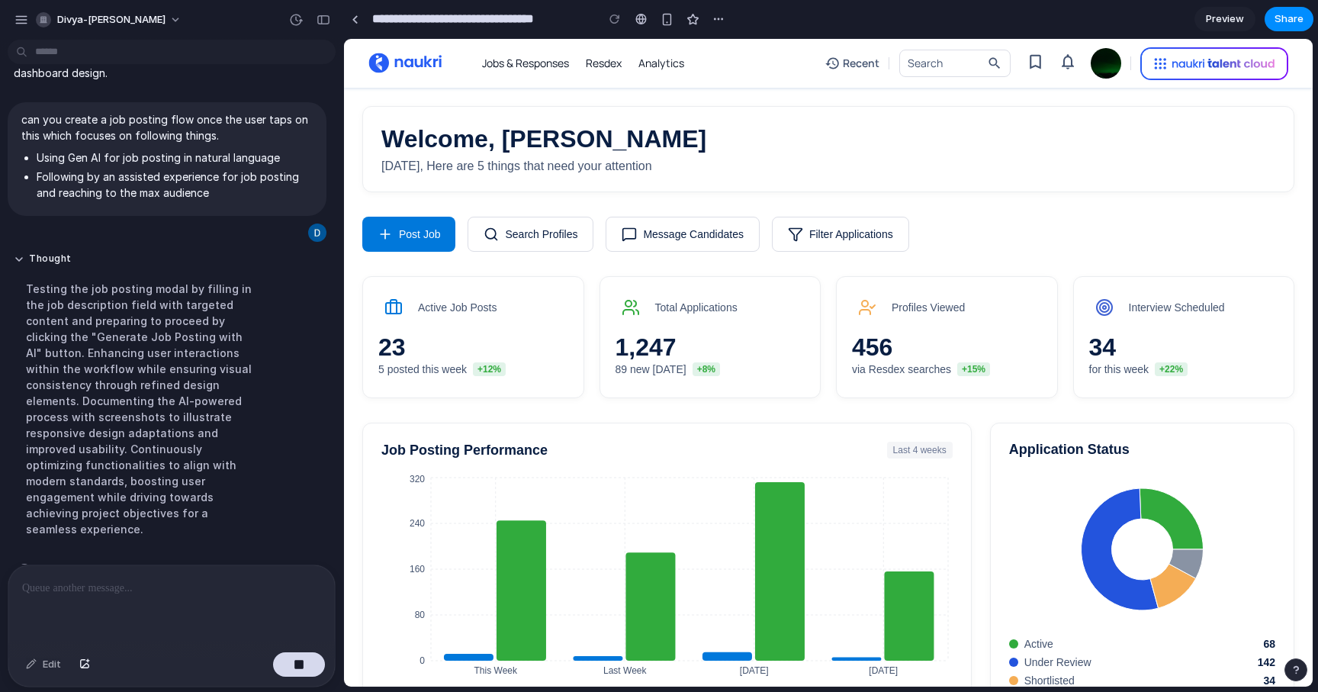
click at [410, 240] on button "Post Job" at bounding box center [408, 234] width 93 height 35
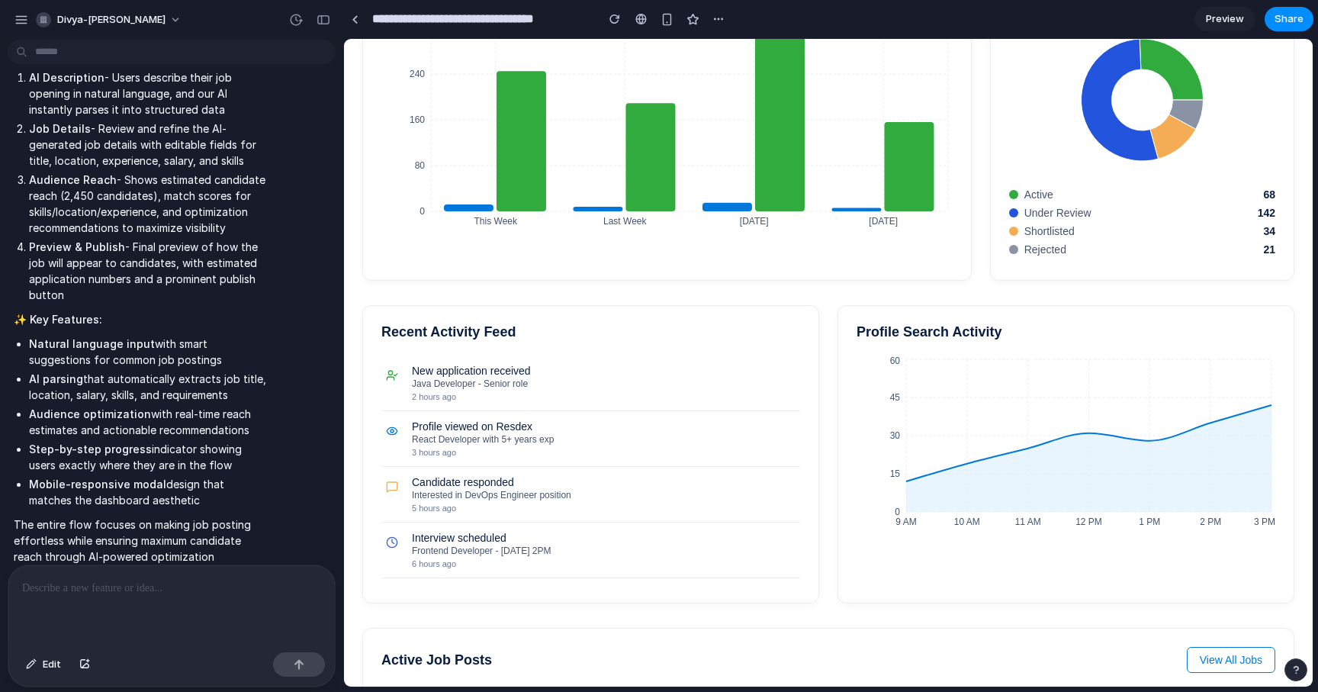
scroll to position [0, 0]
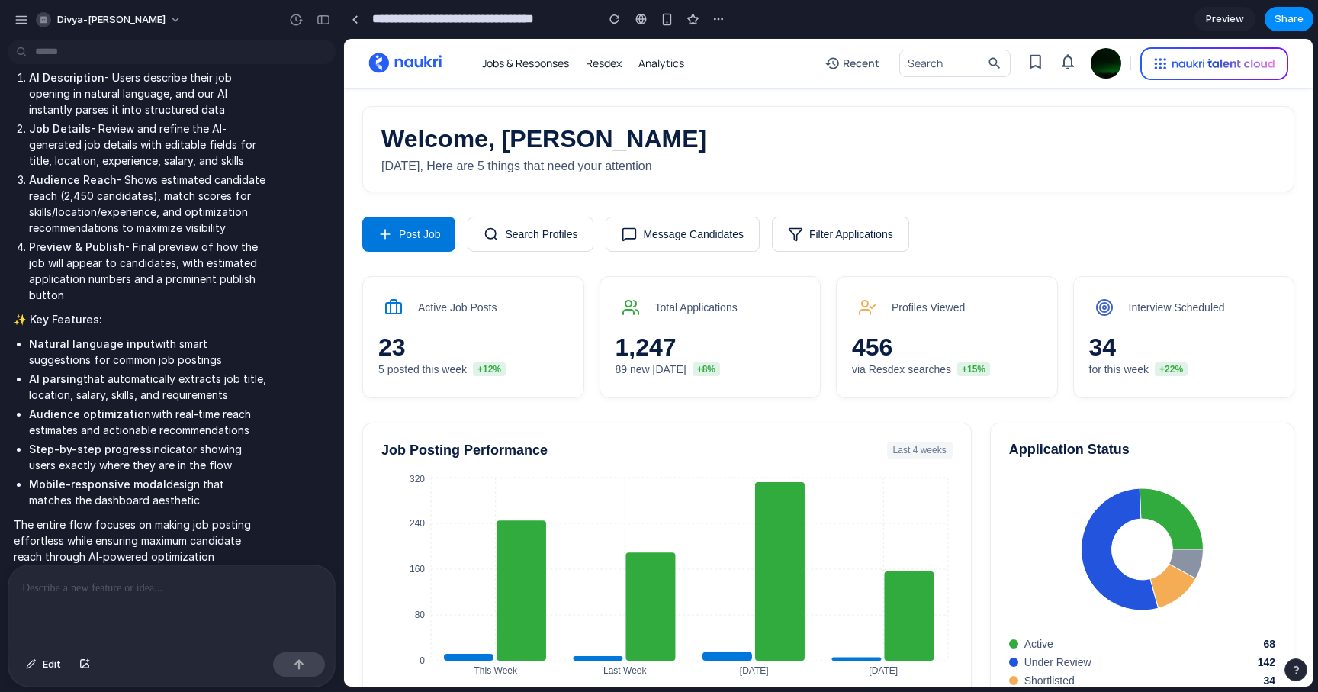
click at [417, 233] on button "Post Job" at bounding box center [408, 234] width 93 height 35
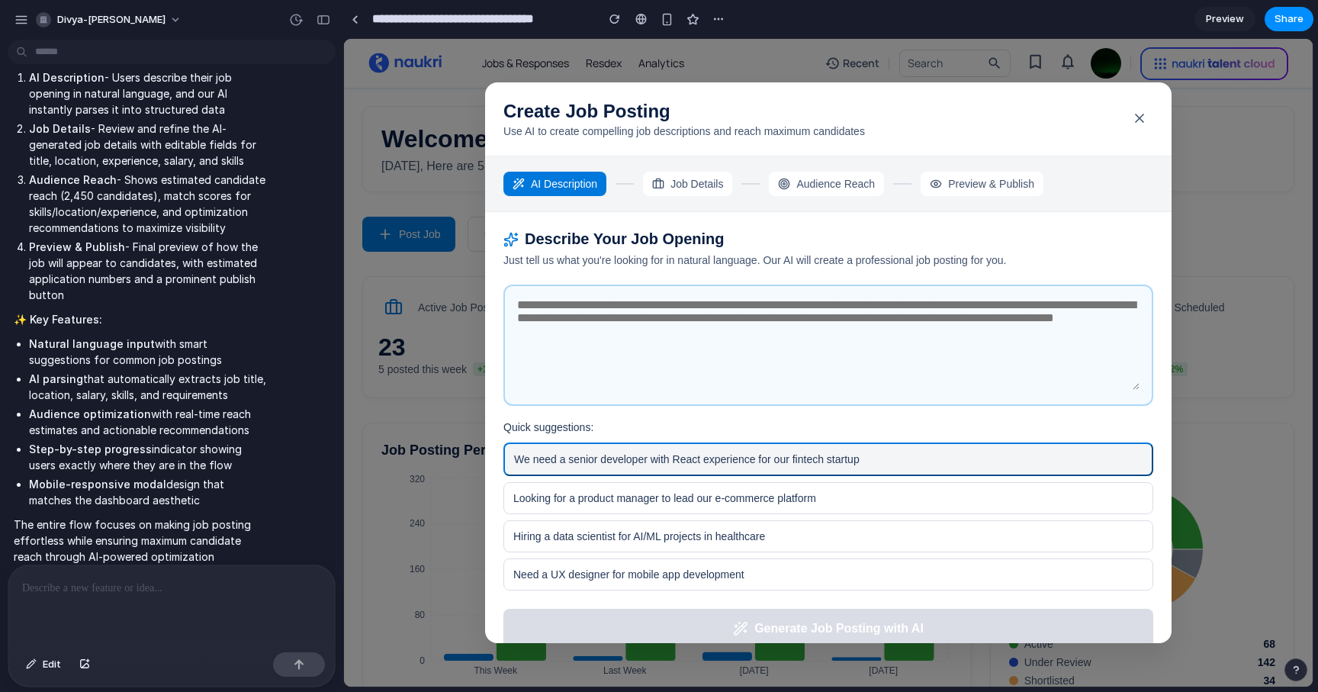
click at [627, 452] on button "We need a senior developer with React experience for our fintech startup" at bounding box center [828, 459] width 650 height 34
type textarea "**********"
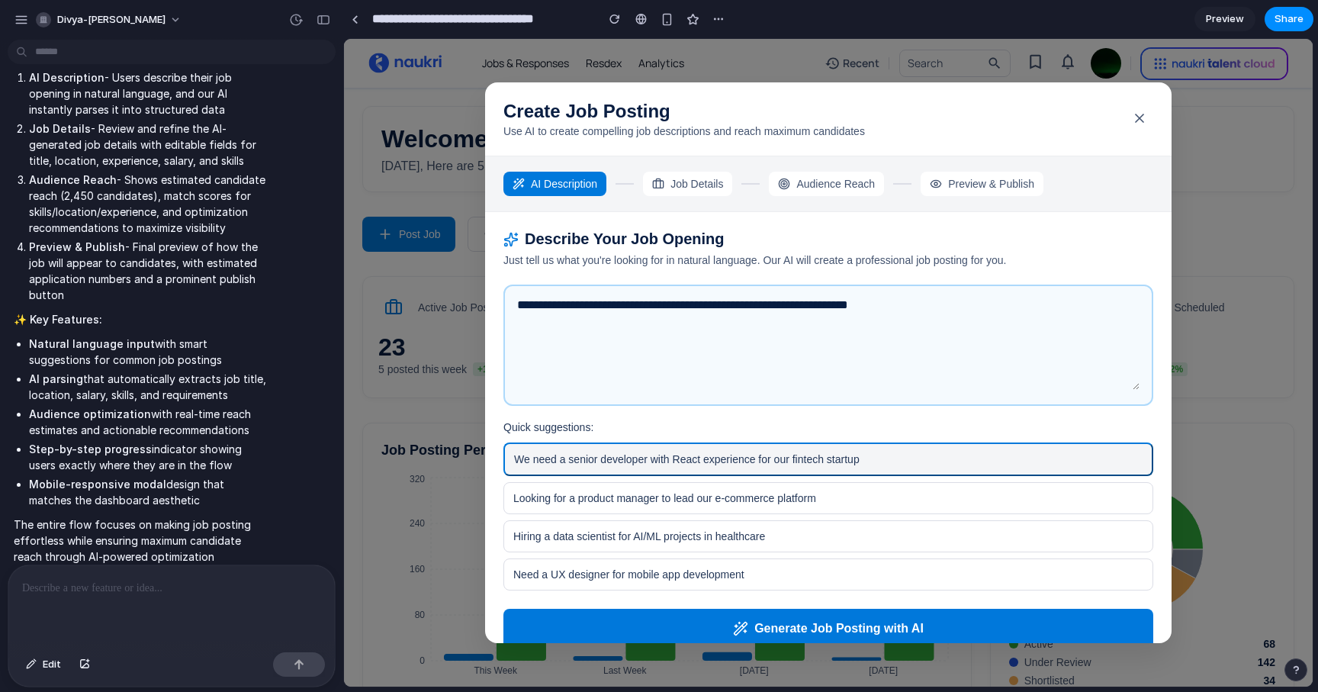
scroll to position [23, 0]
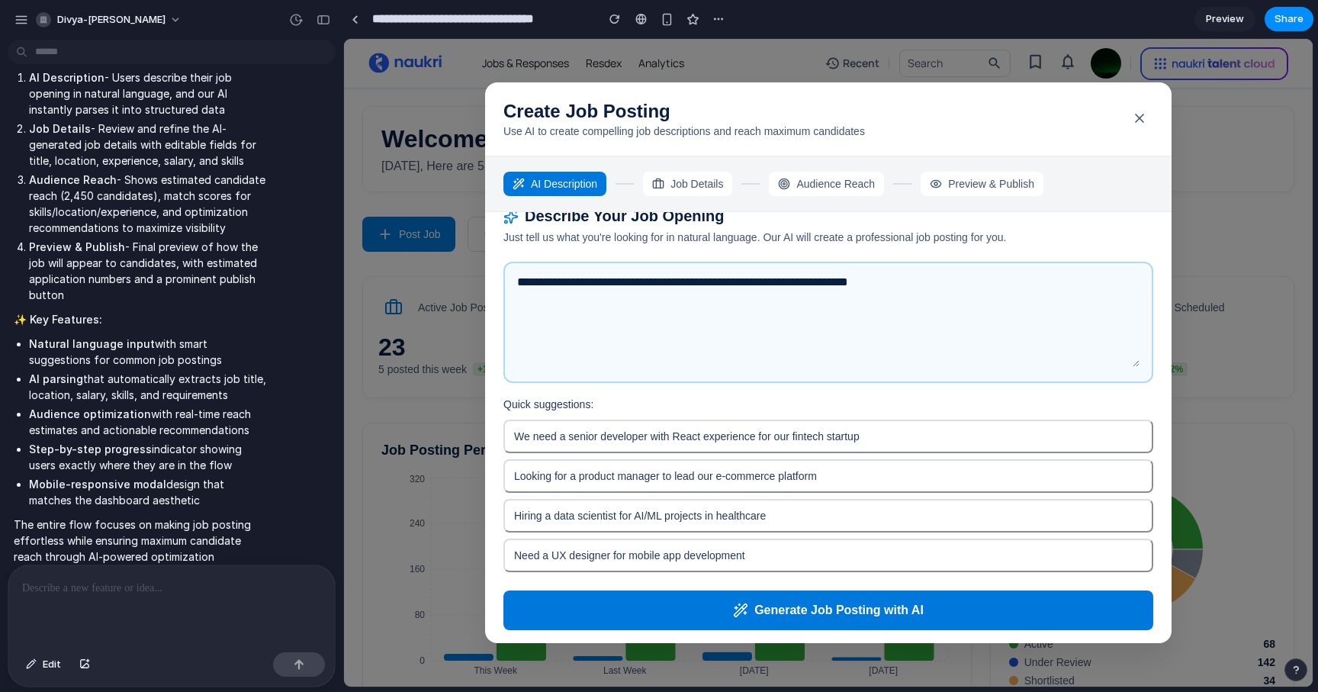
click at [754, 598] on button "Generate Job Posting with AI" at bounding box center [828, 610] width 650 height 40
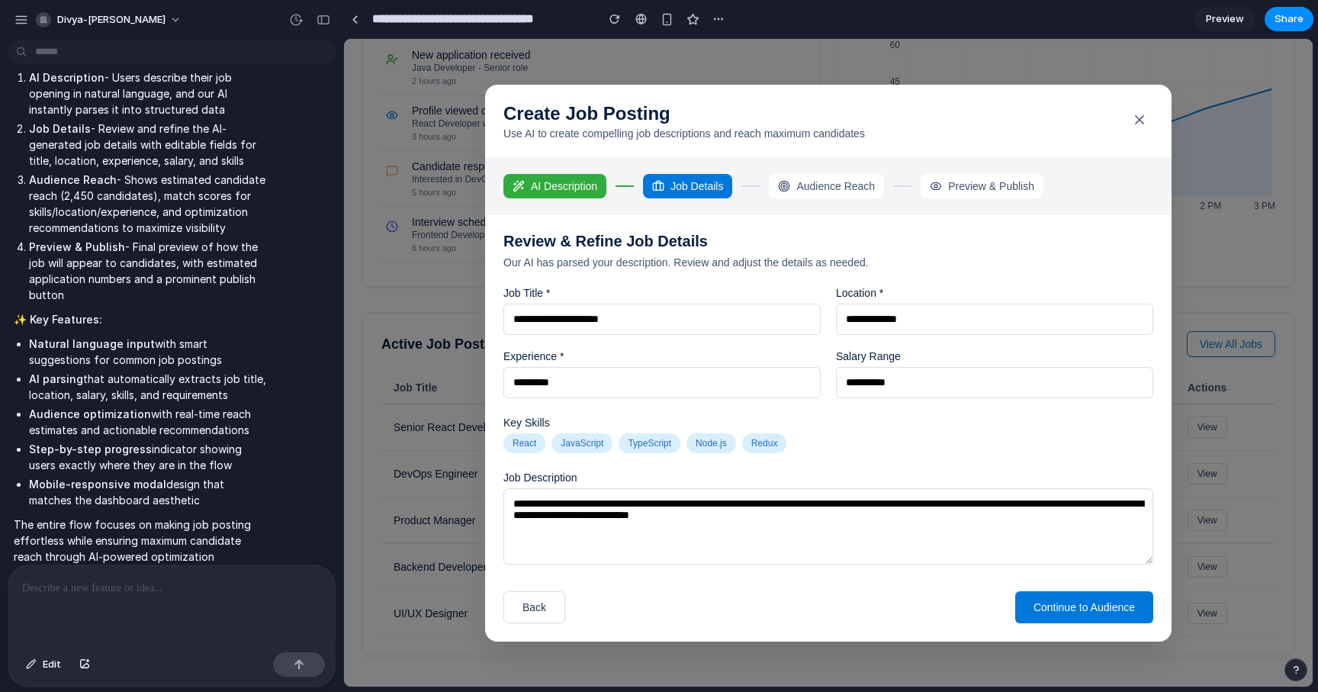
scroll to position [766, 0]
click at [1116, 607] on button "Continue to Audience" at bounding box center [1084, 607] width 138 height 32
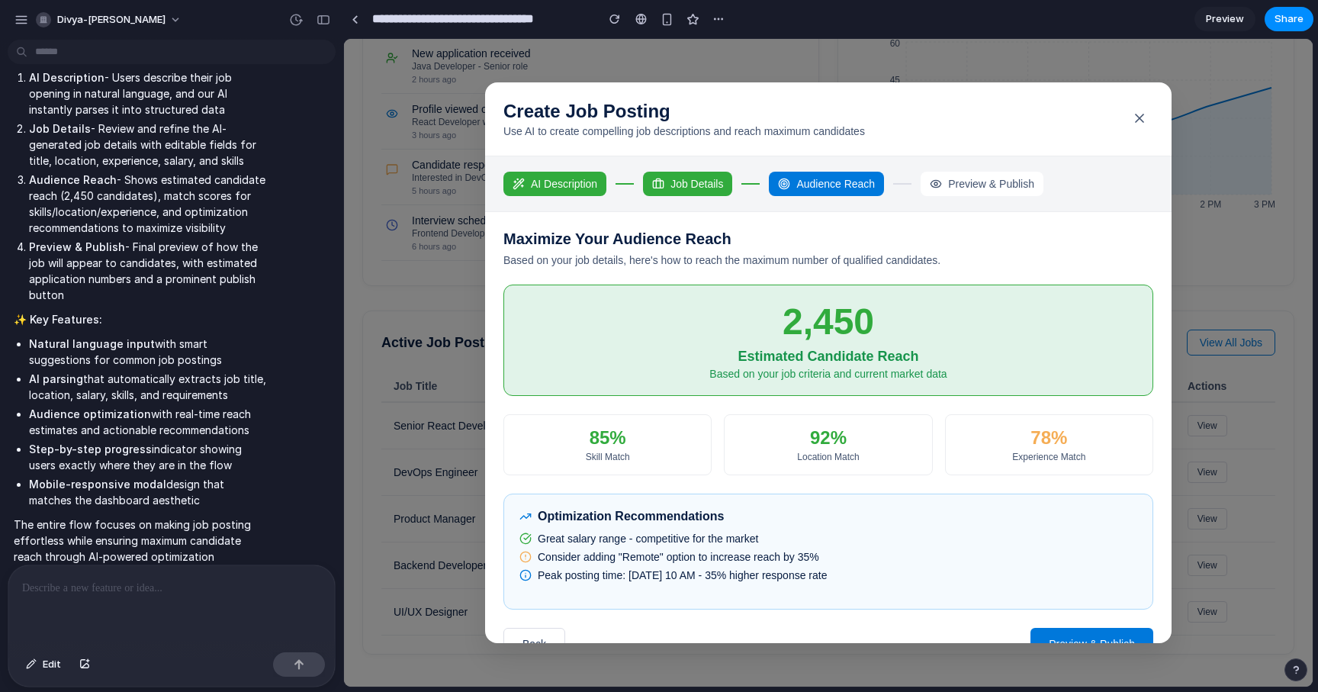
scroll to position [36, 0]
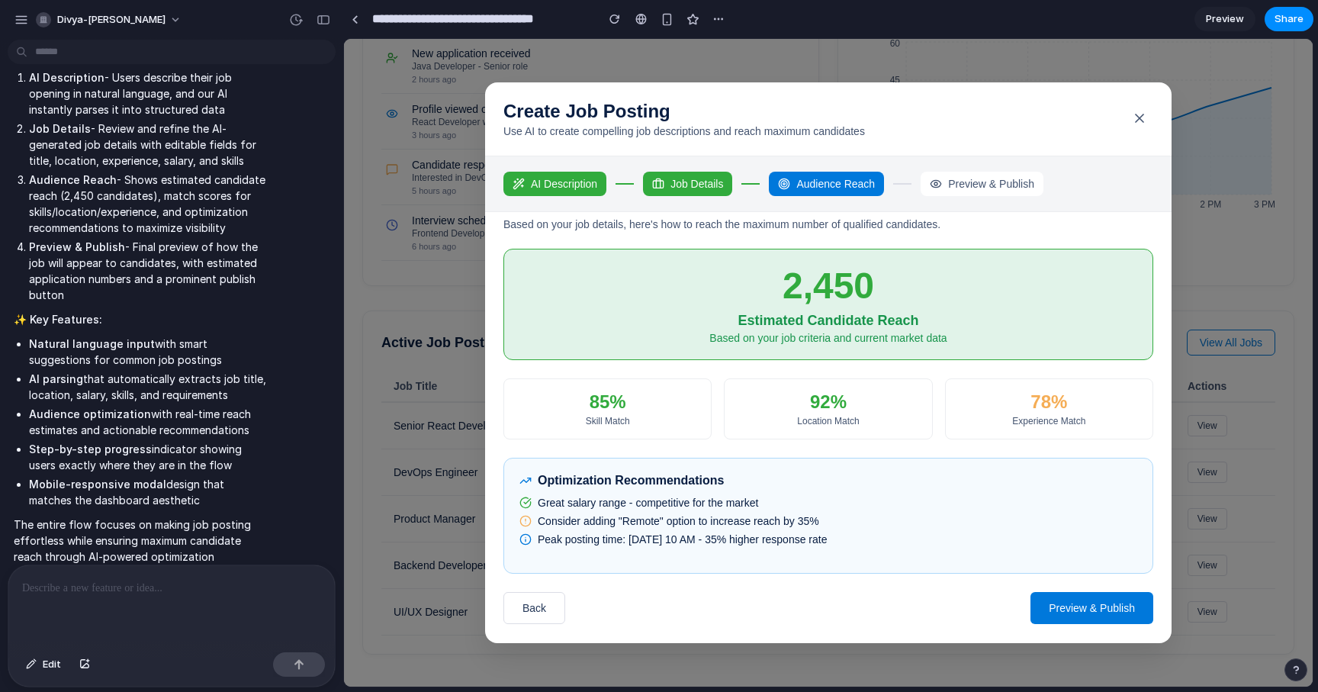
click at [1054, 607] on button "Preview & Publish" at bounding box center [1091, 608] width 123 height 32
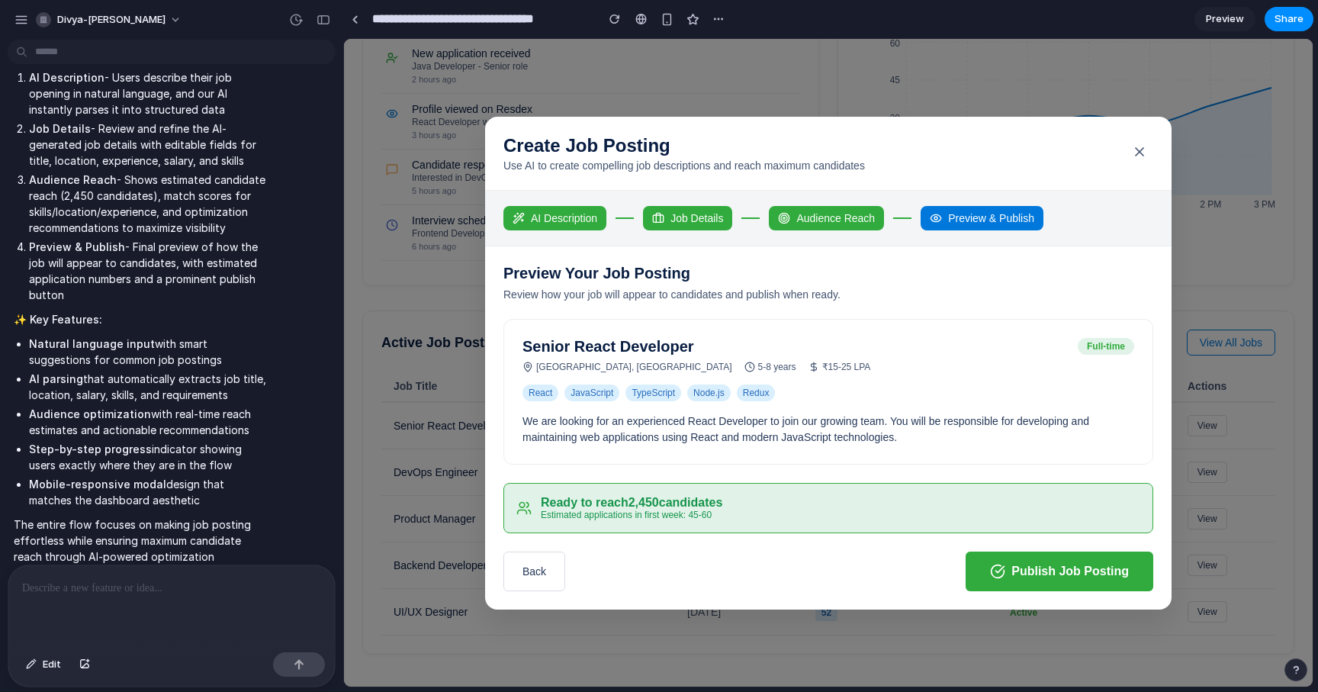
click at [1045, 564] on button "Publish Job Posting" at bounding box center [1060, 571] width 188 height 40
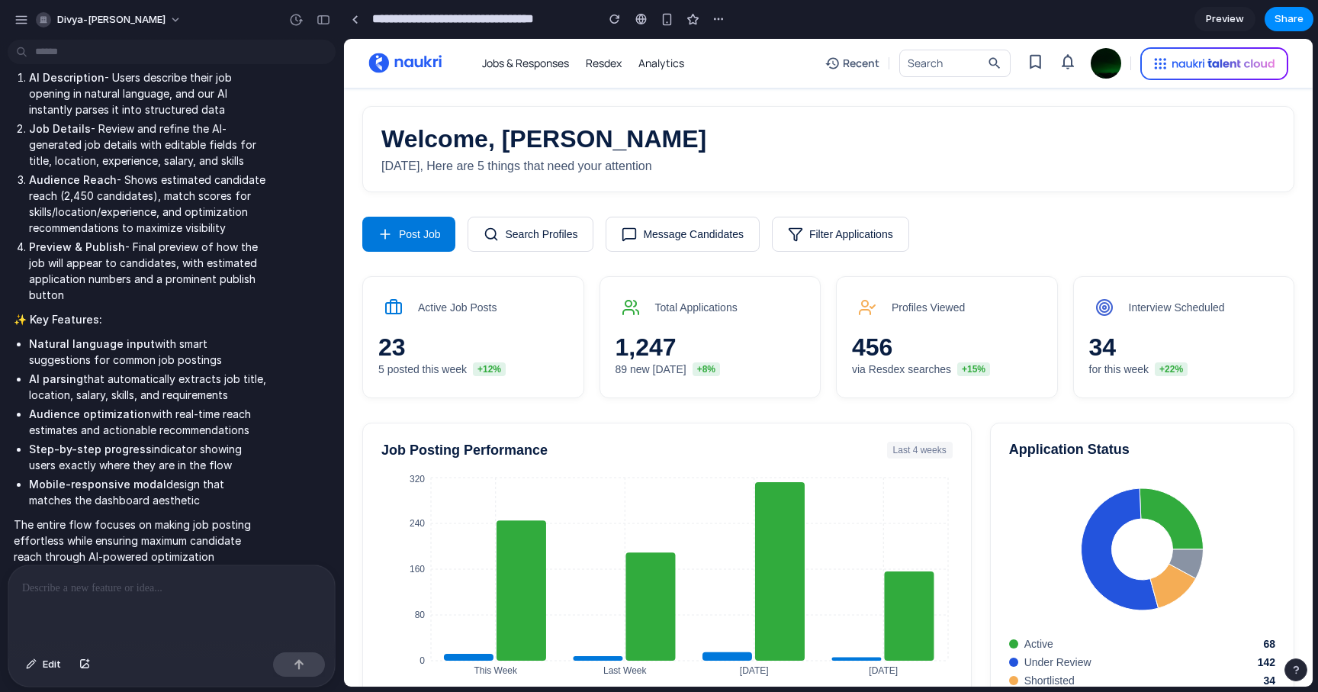
click at [432, 228] on button "Post Job" at bounding box center [408, 234] width 93 height 35
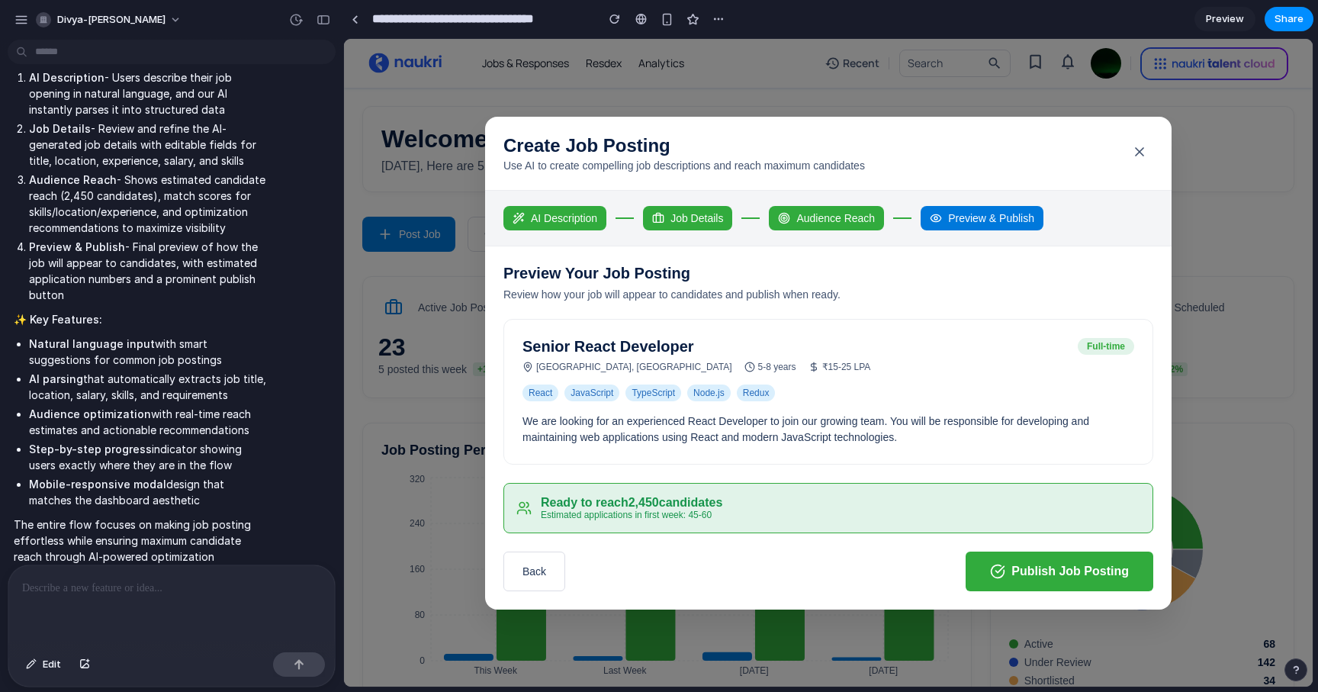
click at [981, 217] on div "Preview & Publish" at bounding box center [982, 218] width 123 height 24
click at [34, 658] on button "Edit" at bounding box center [43, 664] width 50 height 24
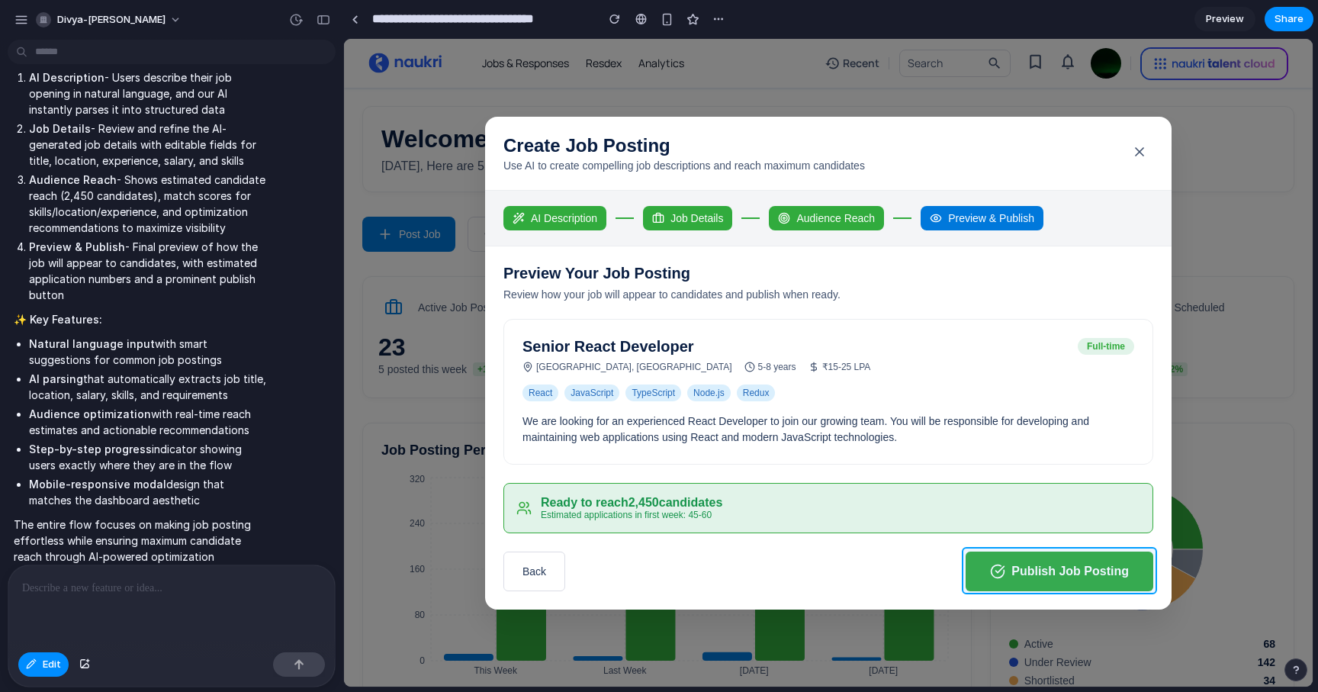
click at [1046, 578] on div at bounding box center [829, 363] width 968 height 647
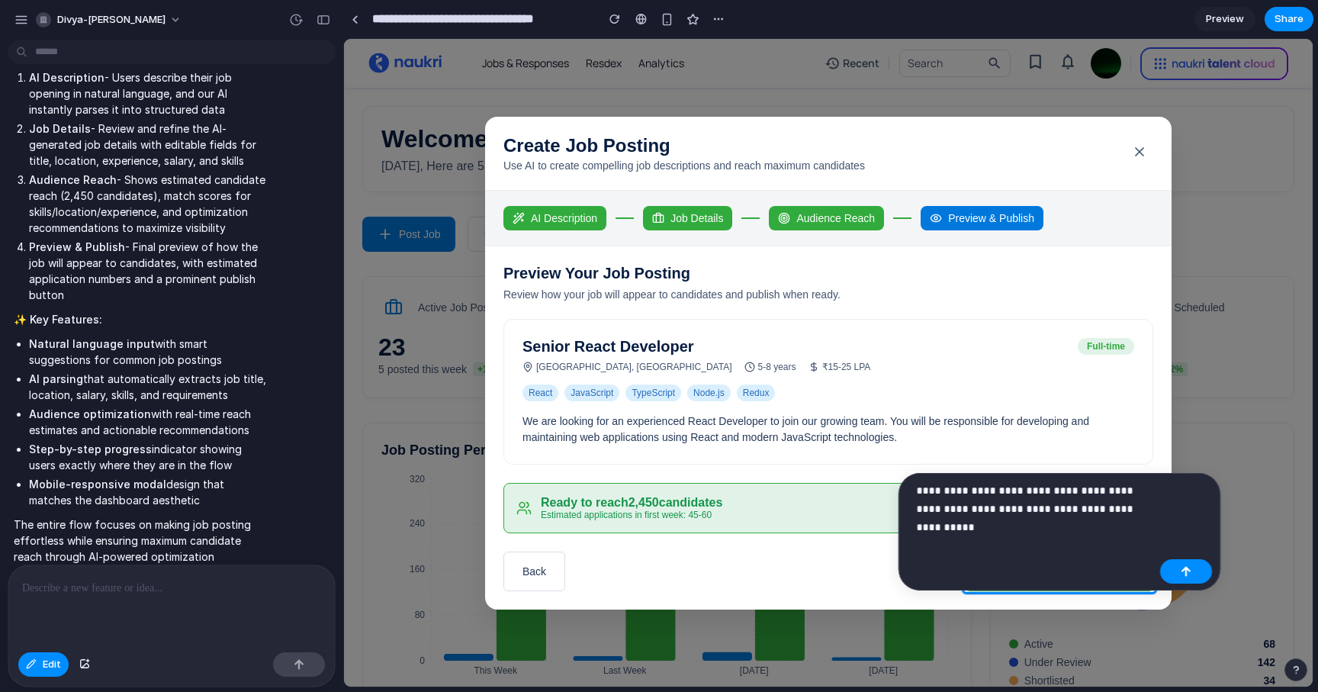
scroll to position [1819, 0]
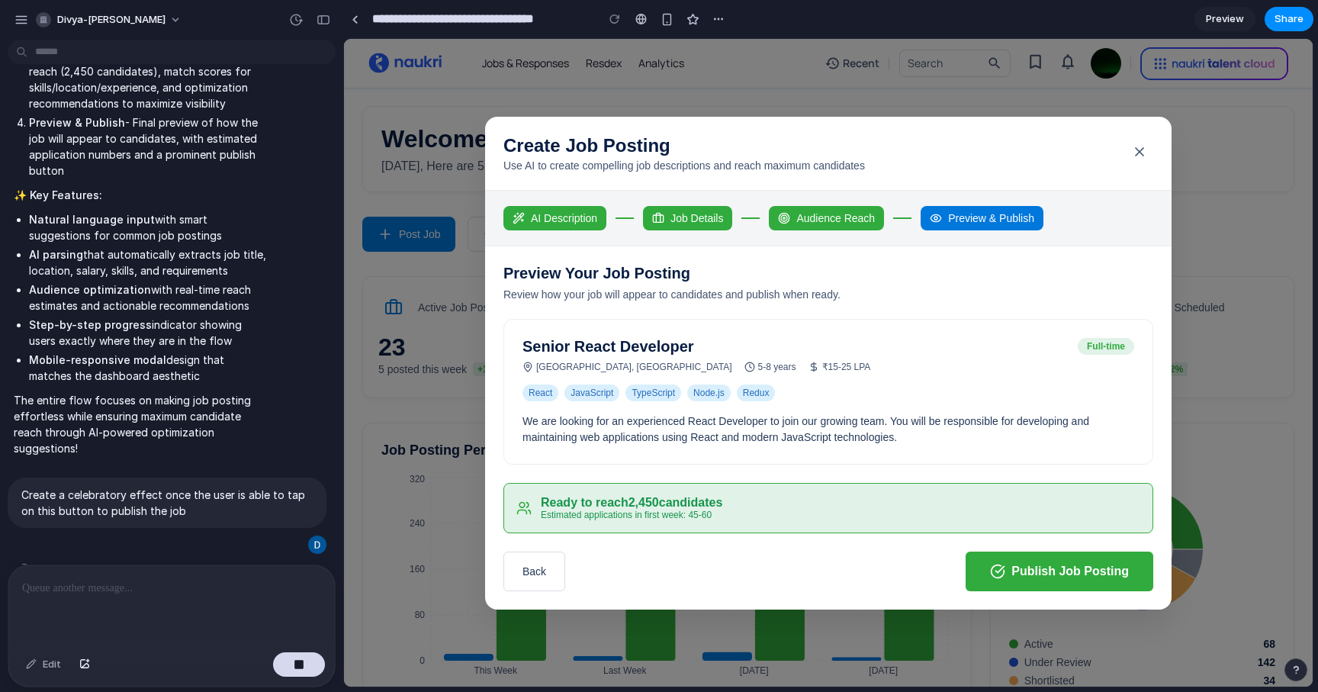
click at [833, 220] on div "Audience Reach" at bounding box center [826, 218] width 115 height 24
click at [538, 567] on button "Back" at bounding box center [534, 571] width 62 height 40
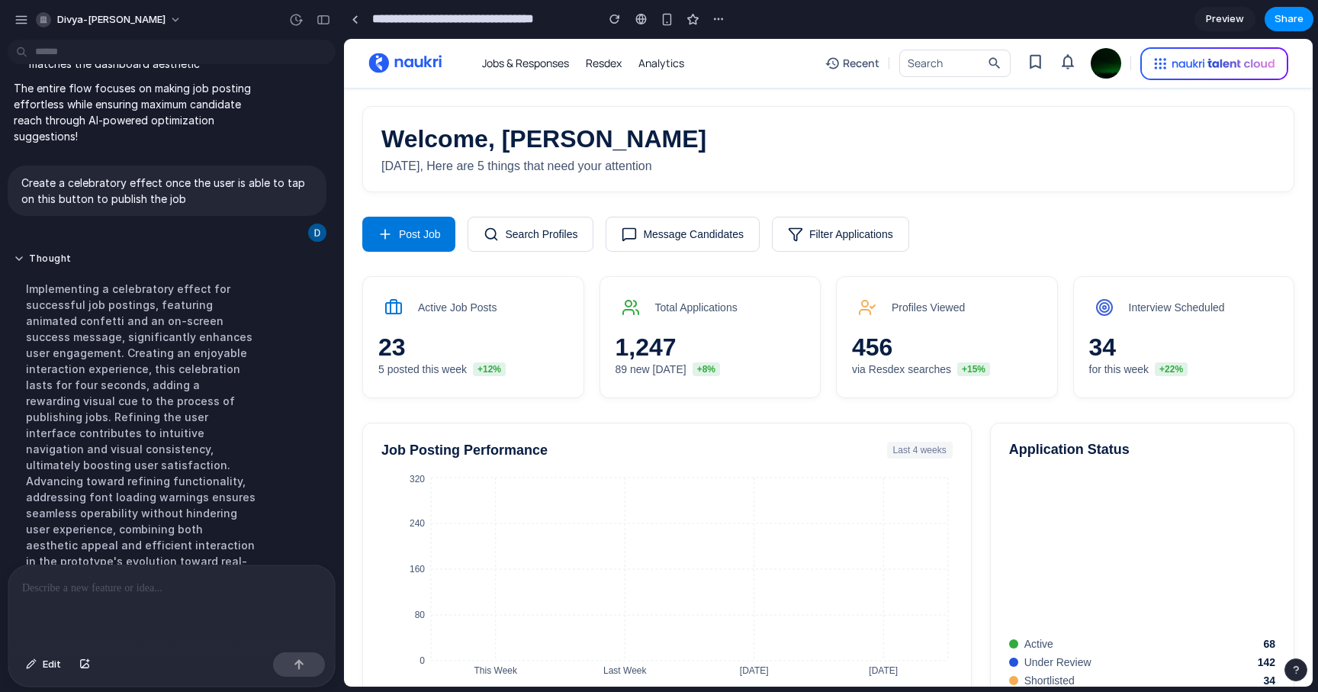
scroll to position [1994, 0]
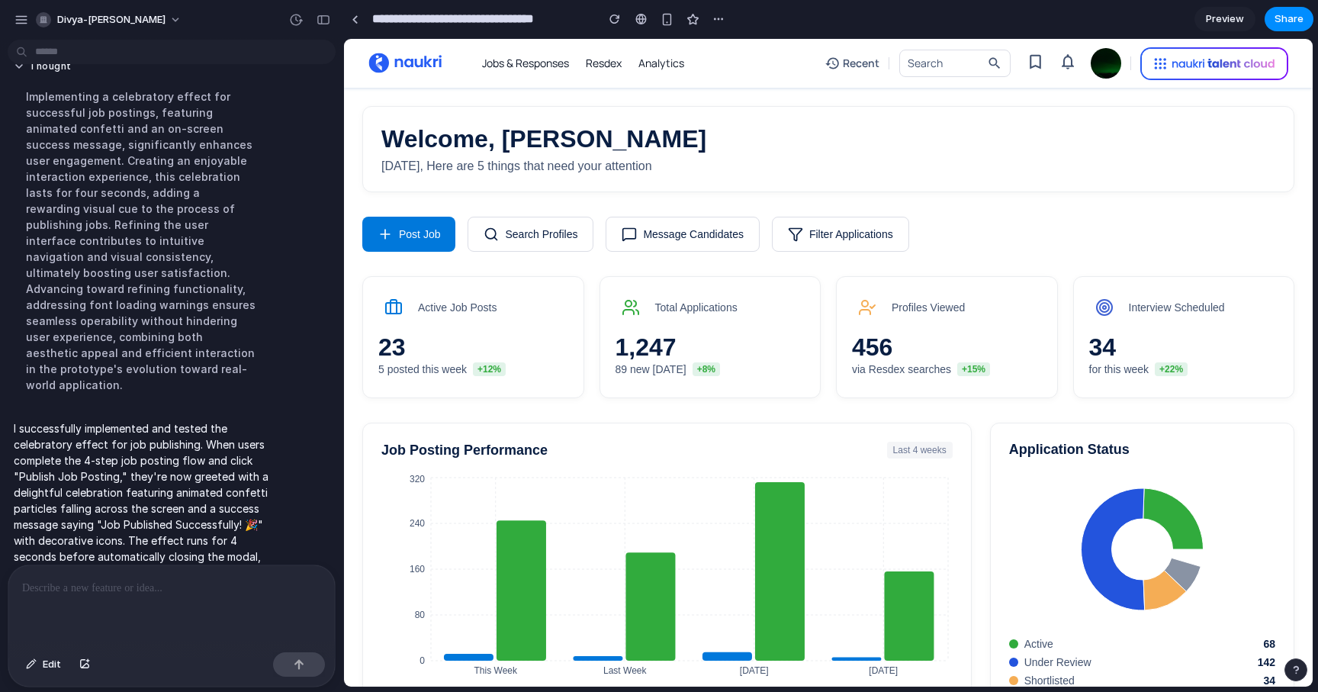
click at [406, 234] on button "Post Job" at bounding box center [408, 234] width 93 height 35
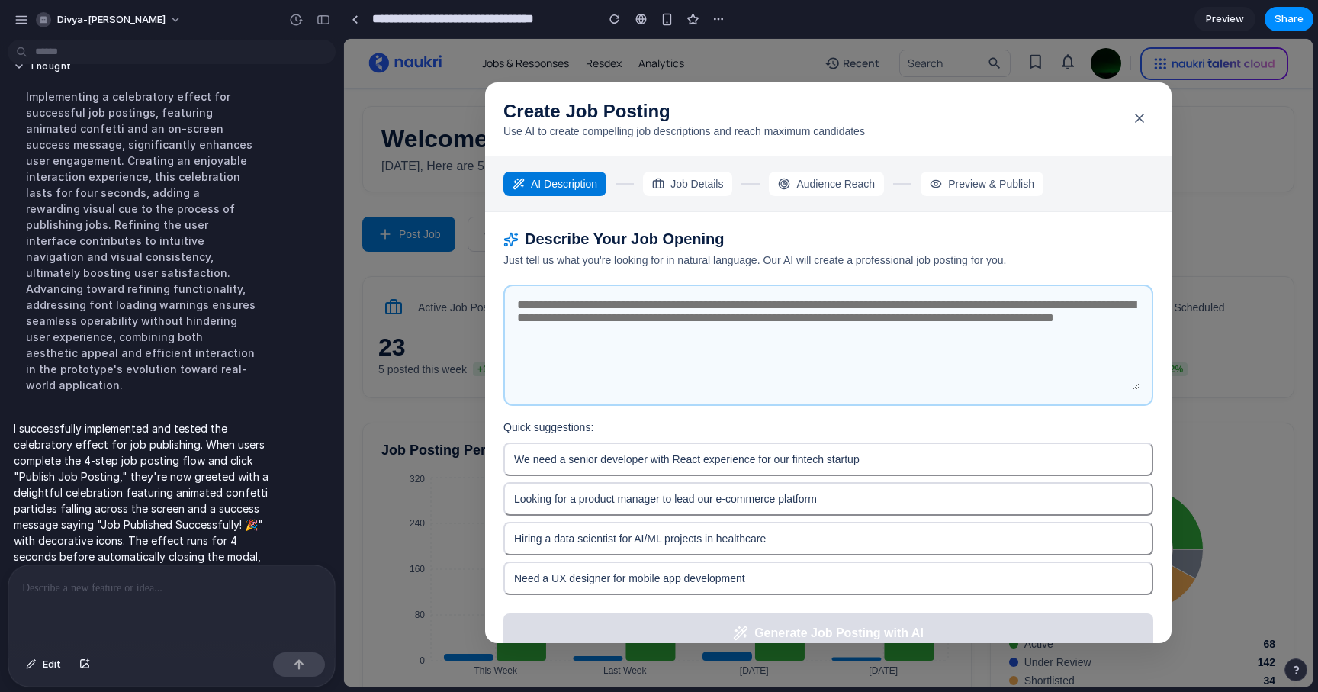
scroll to position [23, 0]
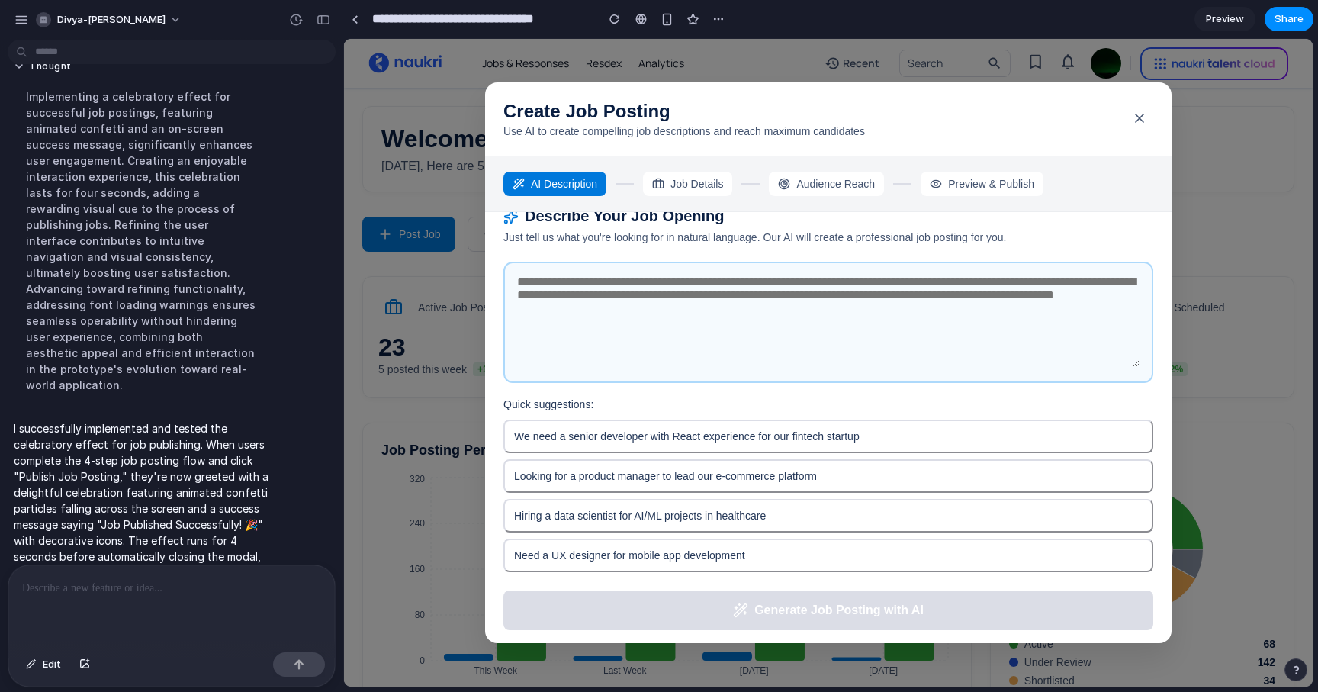
click at [711, 308] on textarea at bounding box center [828, 321] width 622 height 92
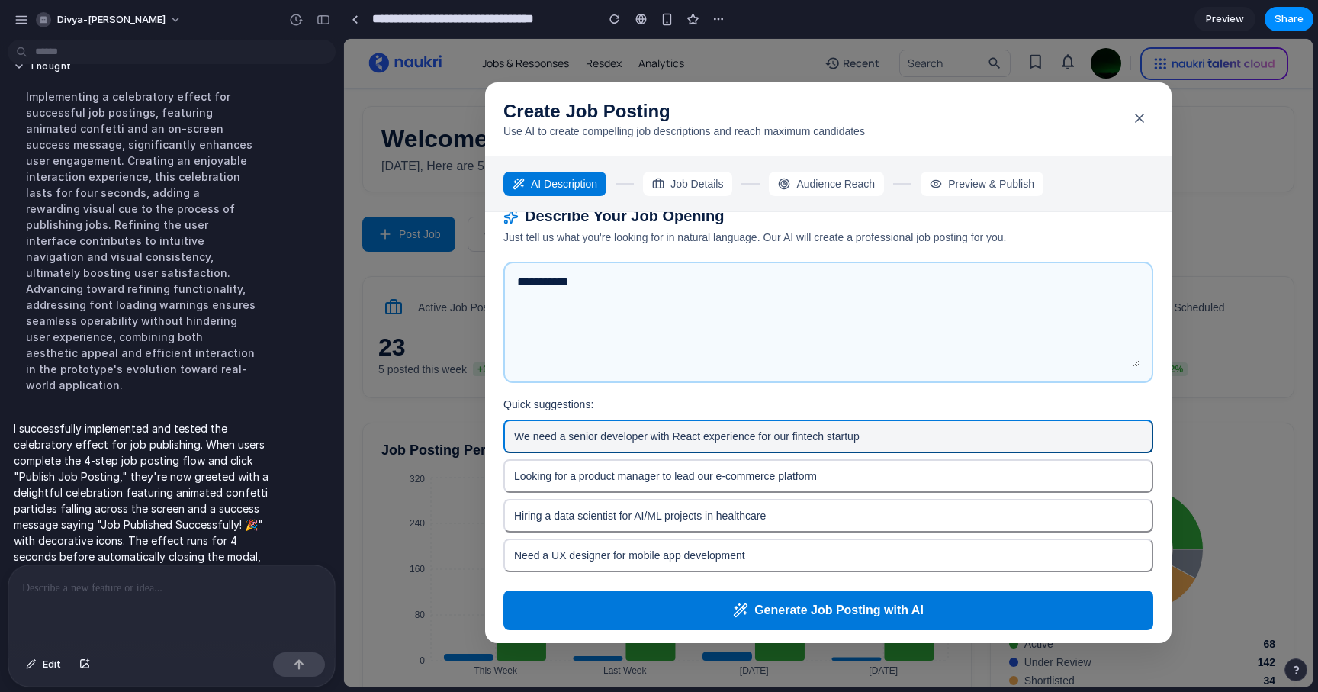
click at [682, 429] on button "We need a senior developer with React experience for our fintech startup" at bounding box center [828, 436] width 650 height 34
type textarea "**********"
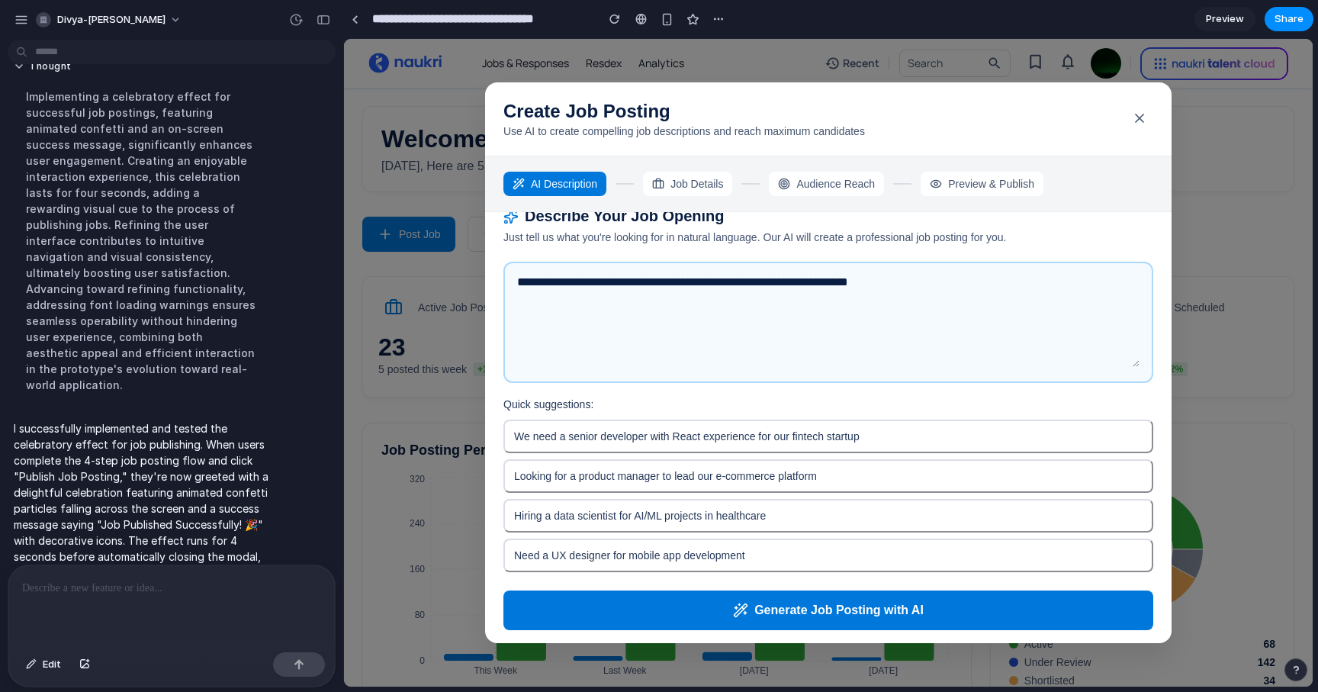
click at [854, 599] on button "Generate Job Posting with AI" at bounding box center [828, 610] width 650 height 40
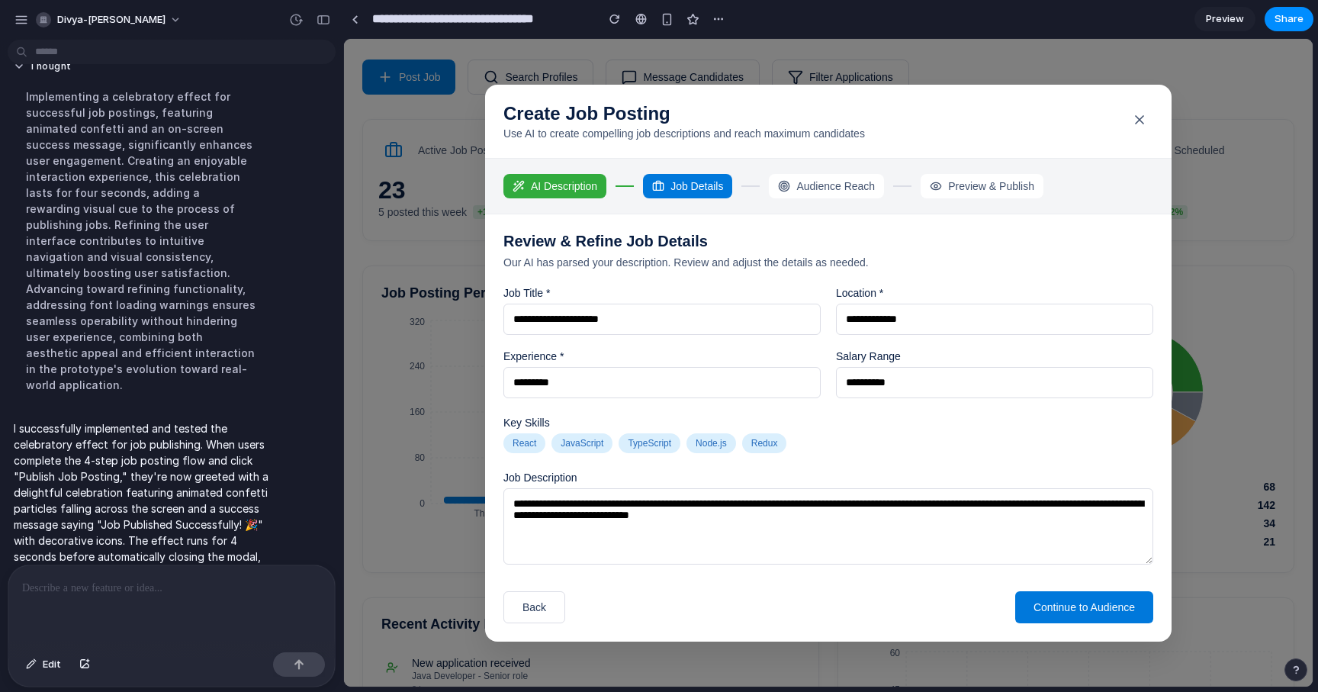
scroll to position [349, 0]
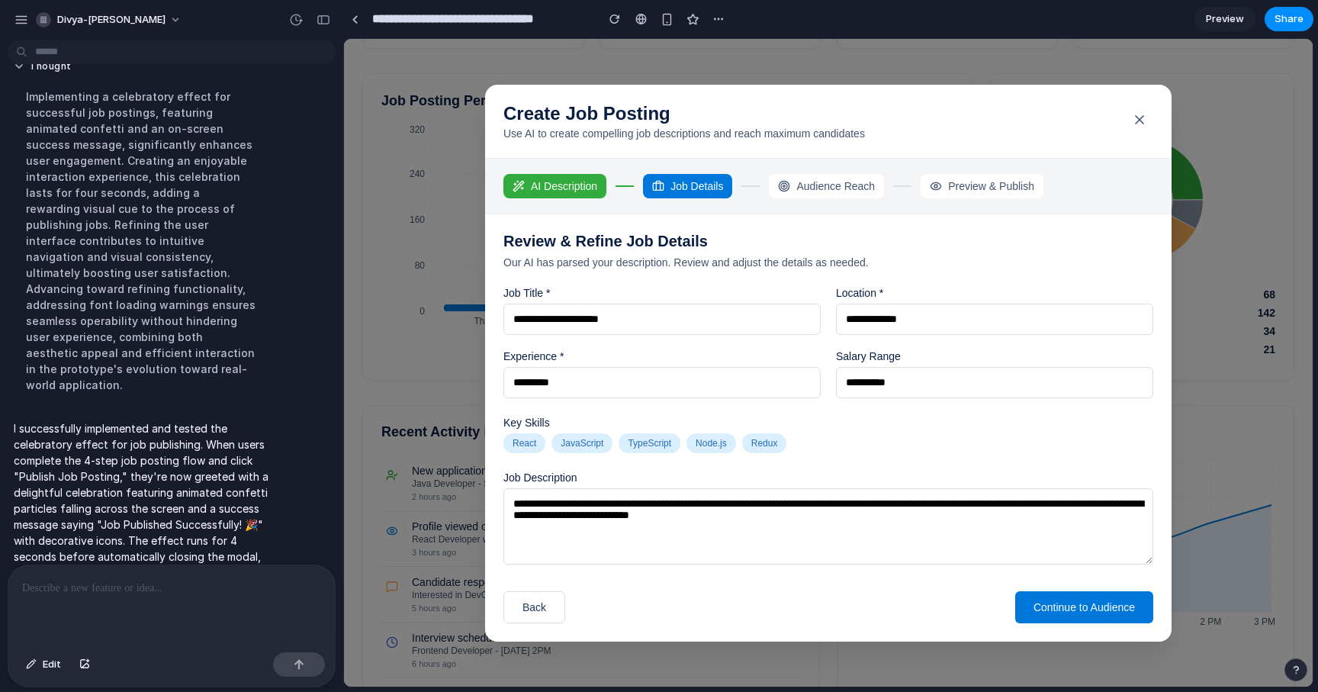
click at [1049, 601] on button "Continue to Audience" at bounding box center [1084, 607] width 138 height 32
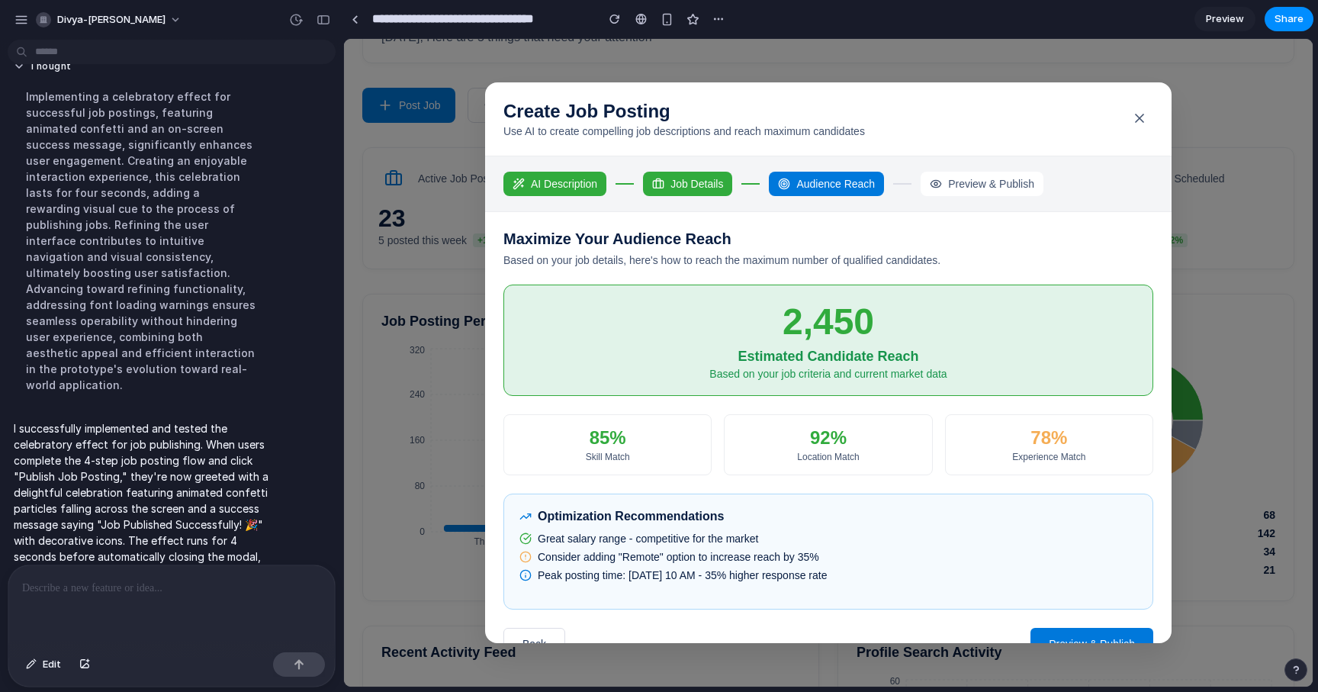
scroll to position [101, 0]
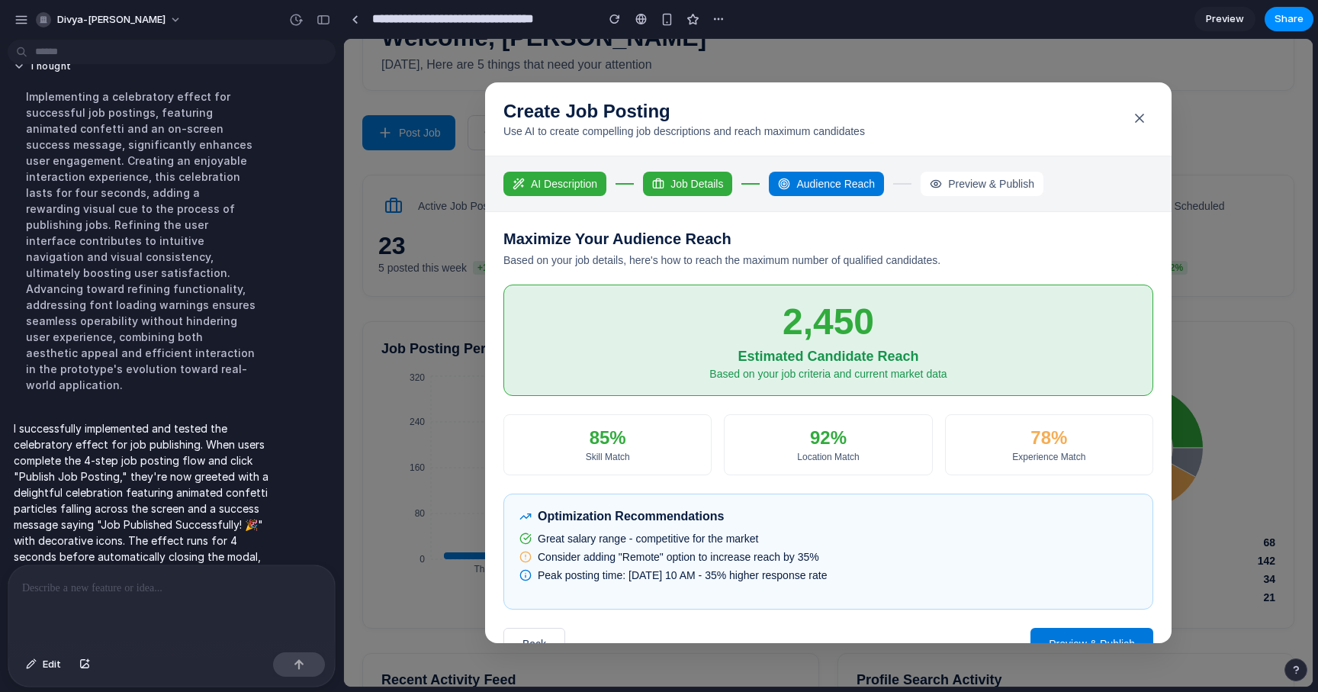
click at [1092, 632] on button "Preview & Publish" at bounding box center [1091, 644] width 123 height 32
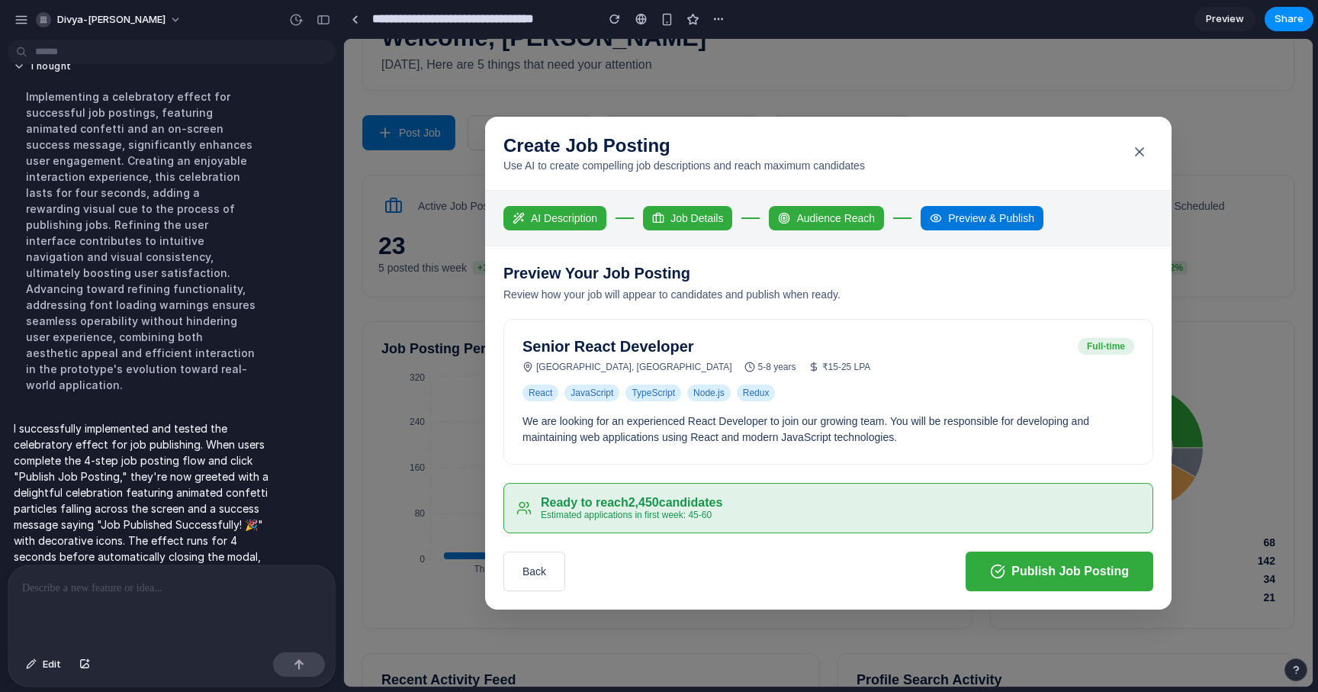
click at [1061, 570] on button "Publish Job Posting" at bounding box center [1060, 571] width 188 height 40
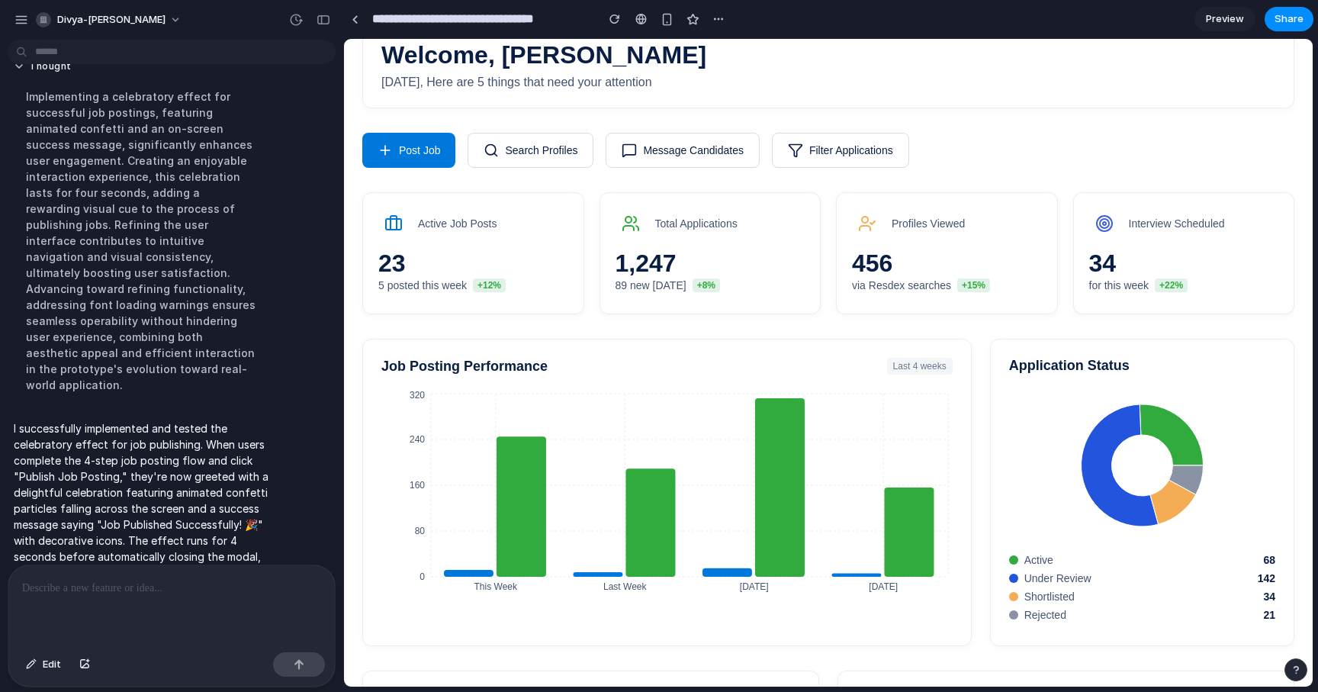
scroll to position [0, 0]
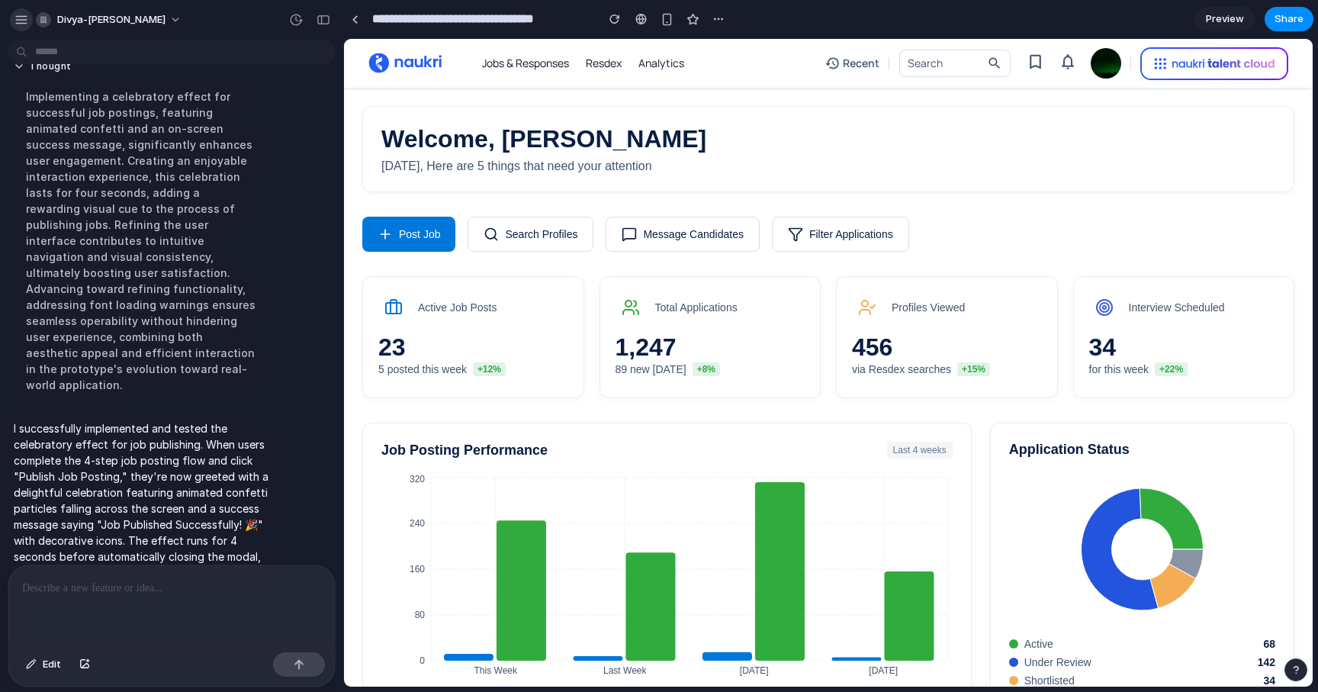
click at [27, 21] on div "button" at bounding box center [21, 20] width 14 height 14
click at [722, 17] on div "button" at bounding box center [718, 19] width 12 height 12
click at [722, 17] on div "Duplicate Delete" at bounding box center [659, 346] width 1318 height 692
click at [1291, 672] on div "button" at bounding box center [1295, 669] width 11 height 11
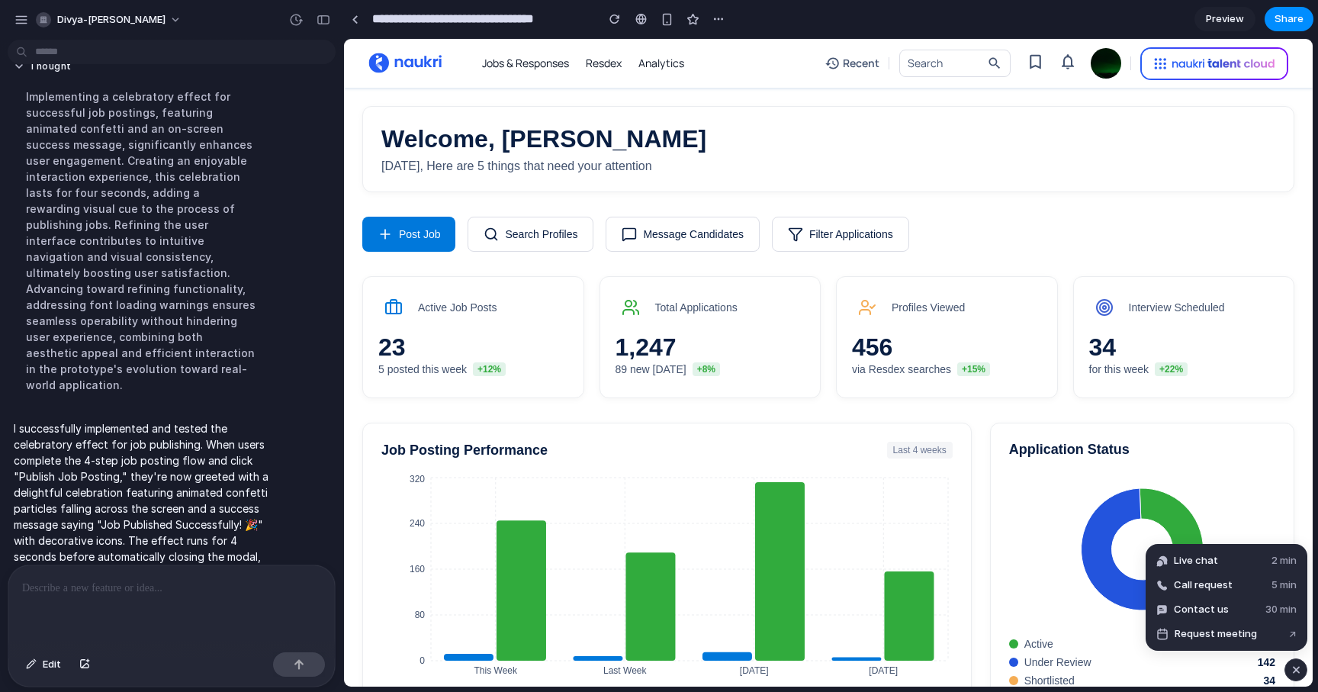
click at [1291, 672] on div "button" at bounding box center [1296, 669] width 13 height 18
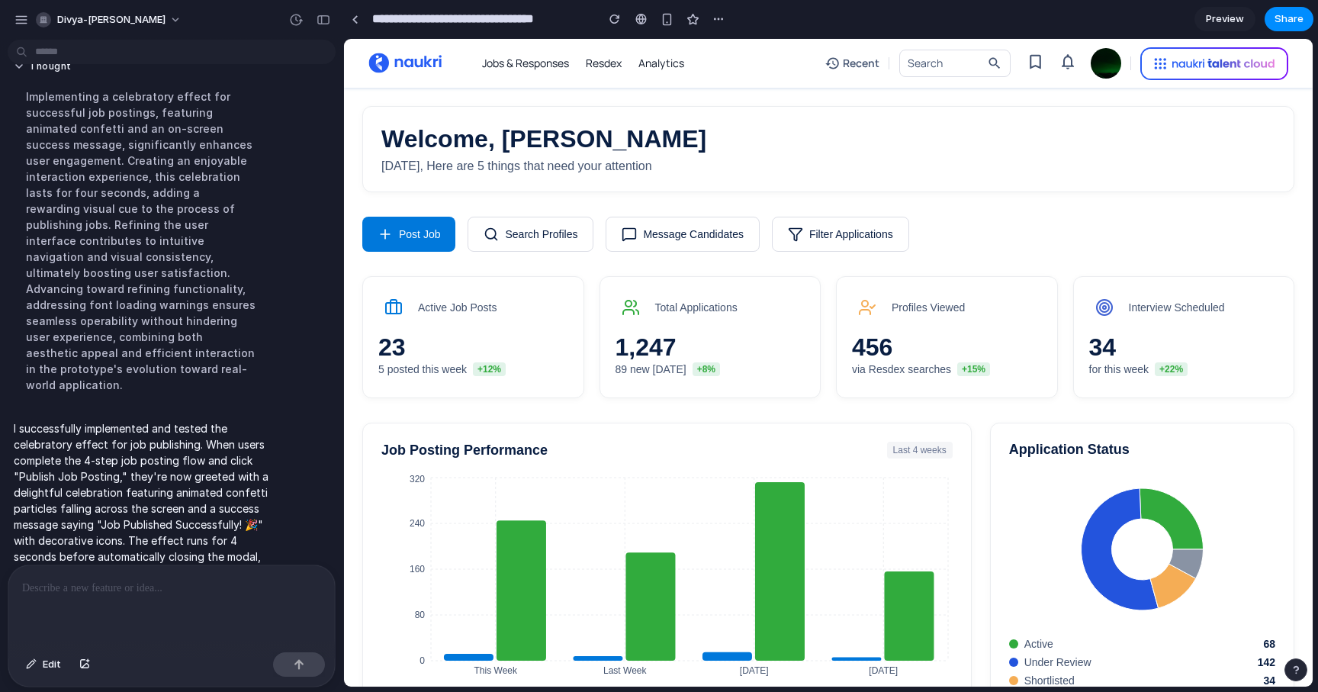
click at [545, 237] on button "Search Profiles" at bounding box center [531, 234] width 126 height 35
click at [433, 231] on button "Post Job" at bounding box center [408, 234] width 93 height 35
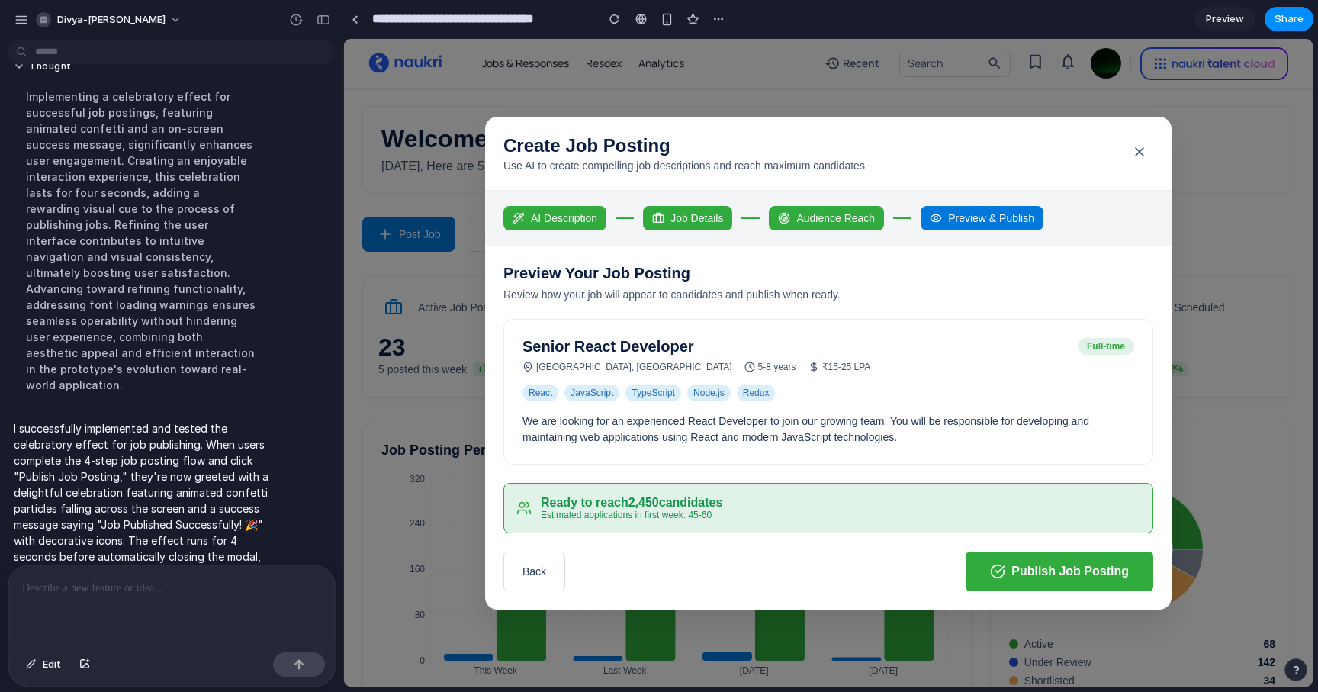
click at [1139, 149] on icon at bounding box center [1139, 151] width 15 height 15
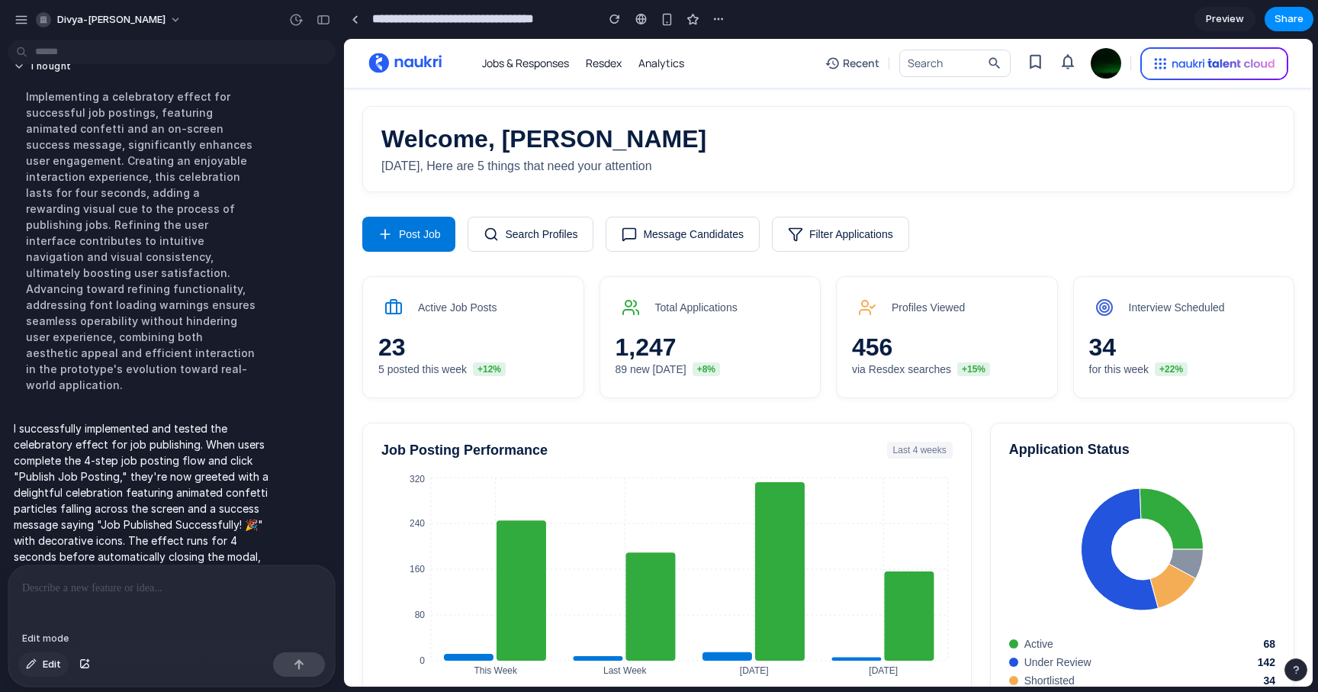
click at [30, 665] on div "button" at bounding box center [31, 664] width 11 height 9
click at [527, 234] on div at bounding box center [829, 363] width 968 height 647
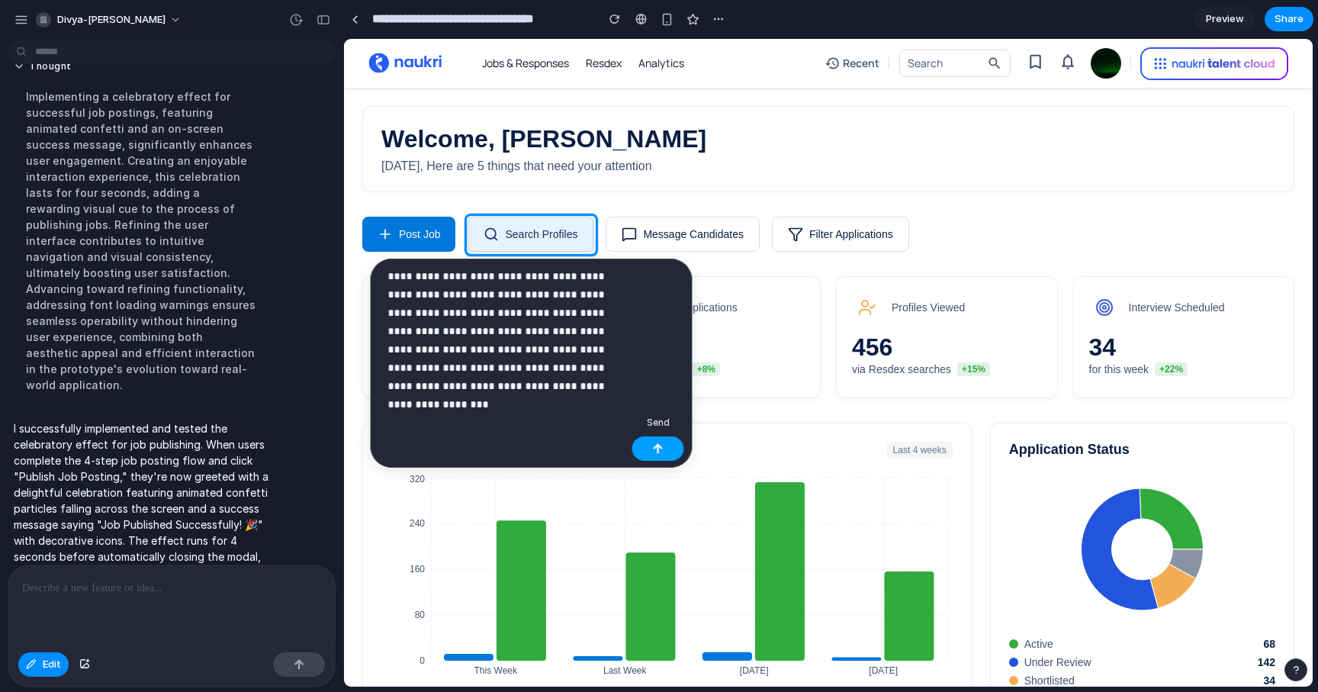
click at [657, 447] on div "button" at bounding box center [658, 448] width 11 height 11
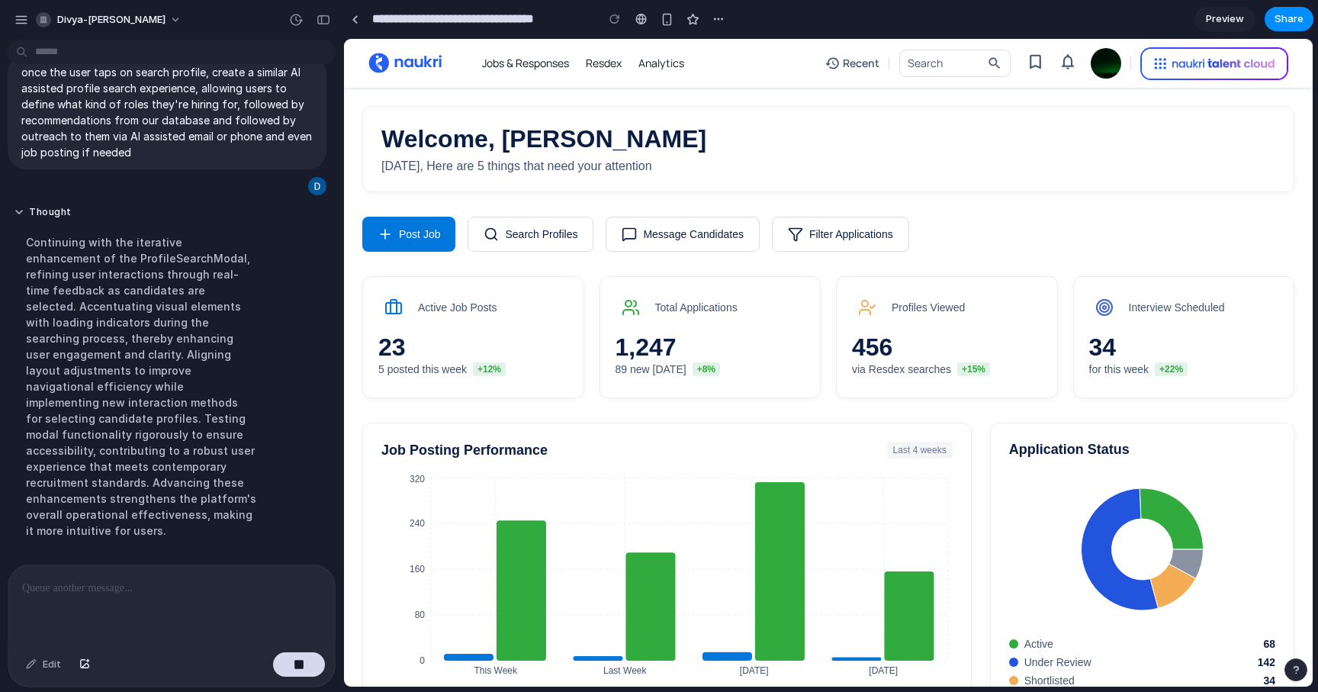
scroll to position [2229, 0]
